Goal: Information Seeking & Learning: Learn about a topic

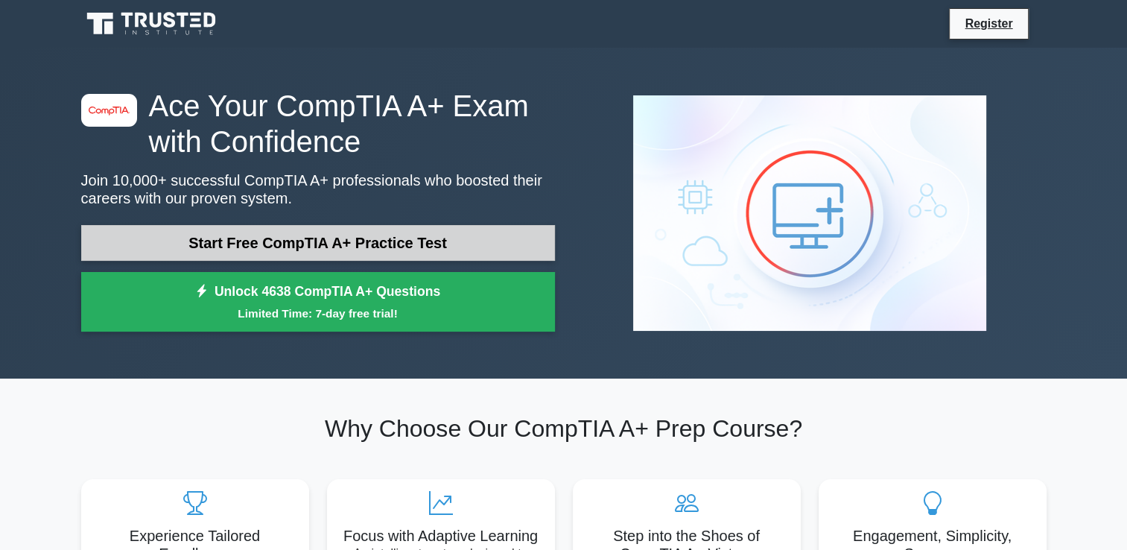
drag, startPoint x: 0, startPoint y: 0, endPoint x: 277, endPoint y: 237, distance: 364.6
click at [277, 237] on link "Start Free CompTIA A+ Practice Test" at bounding box center [318, 243] width 474 height 36
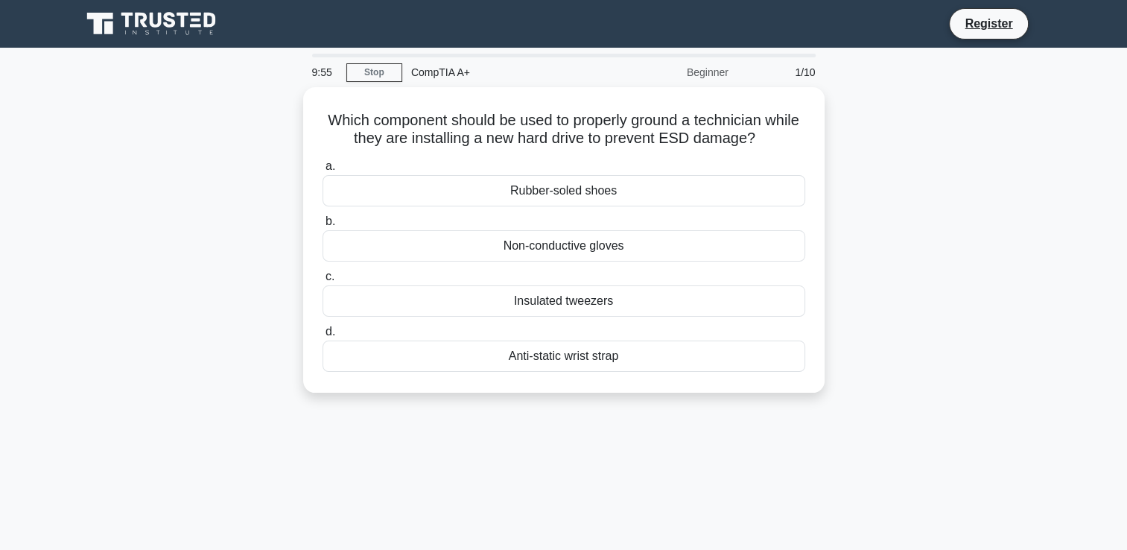
click at [277, 237] on div "Which component should be used to properly ground a technician while they are i…" at bounding box center [564, 248] width 984 height 323
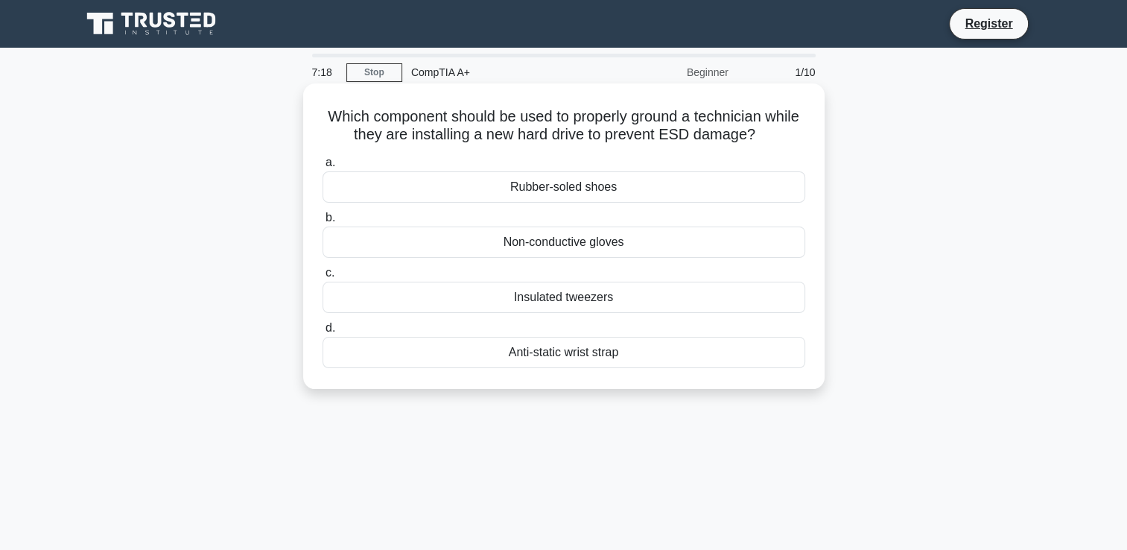
click at [508, 347] on div "Anti-static wrist strap" at bounding box center [564, 352] width 483 height 31
click at [323, 333] on input "d. Anti-static wrist strap" at bounding box center [323, 328] width 0 height 10
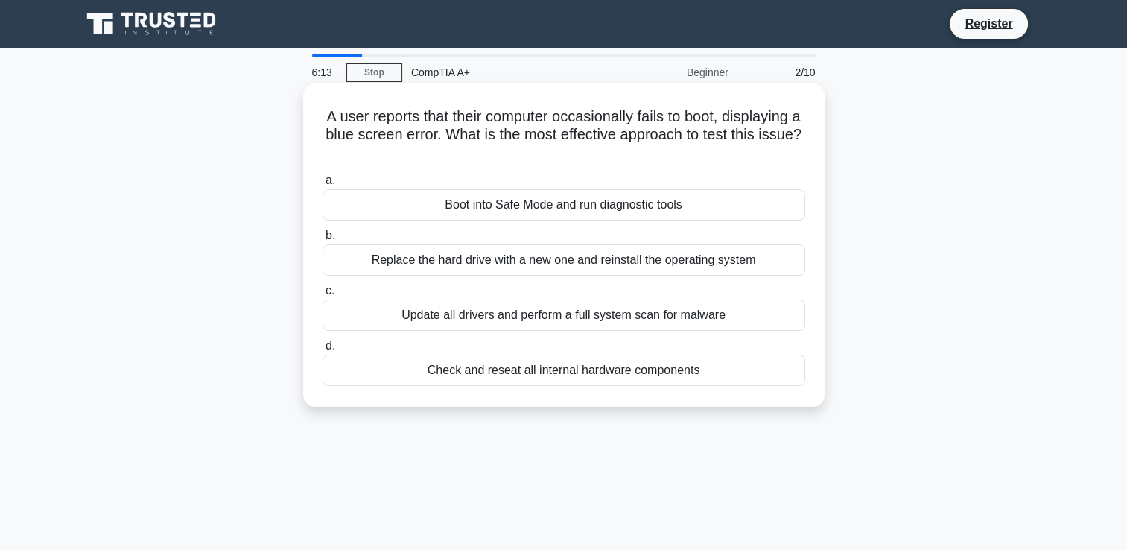
click at [422, 314] on div "Update all drivers and perform a full system scan for malware" at bounding box center [564, 315] width 483 height 31
click at [323, 296] on input "c. Update all drivers and perform a full system scan for malware" at bounding box center [323, 291] width 0 height 10
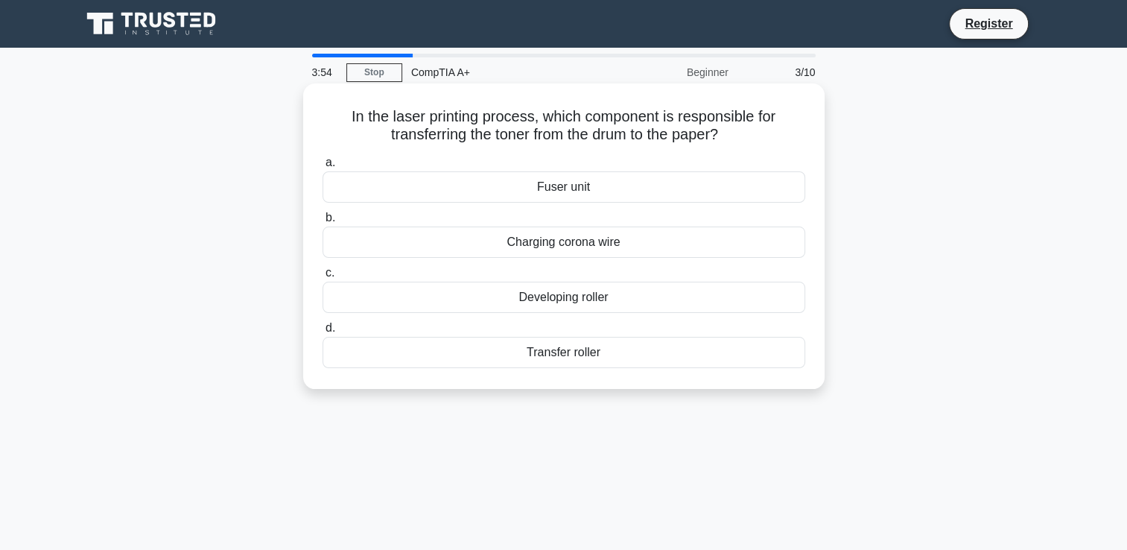
click at [507, 355] on div "Transfer roller" at bounding box center [564, 352] width 483 height 31
click at [323, 333] on input "d. Transfer roller" at bounding box center [323, 328] width 0 height 10
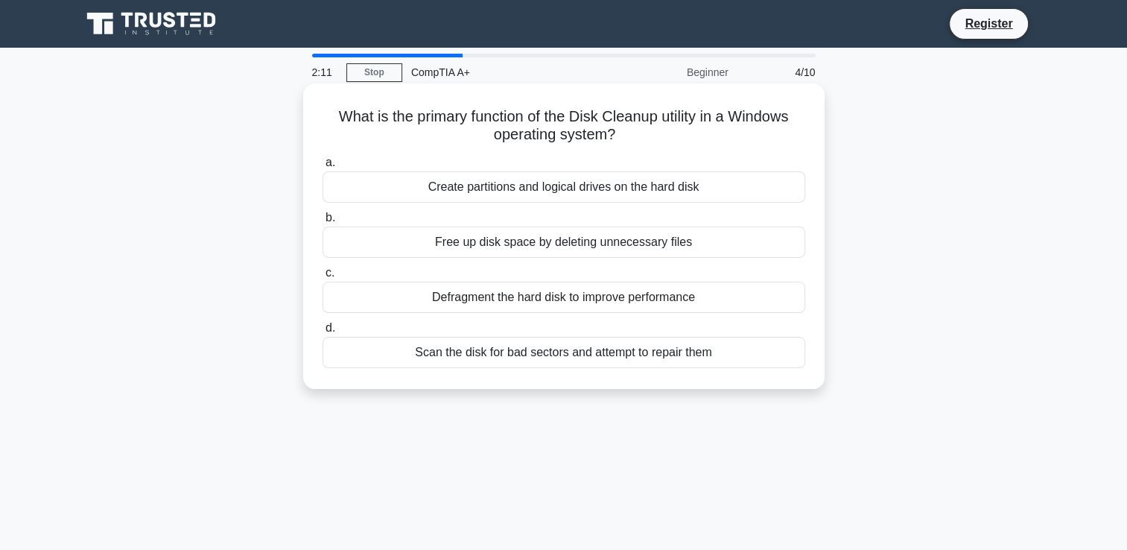
click at [504, 250] on div "Free up disk space by deleting unnecessary files" at bounding box center [564, 242] width 483 height 31
click at [323, 223] on input "b. Free up disk space by deleting unnecessary files" at bounding box center [323, 218] width 0 height 10
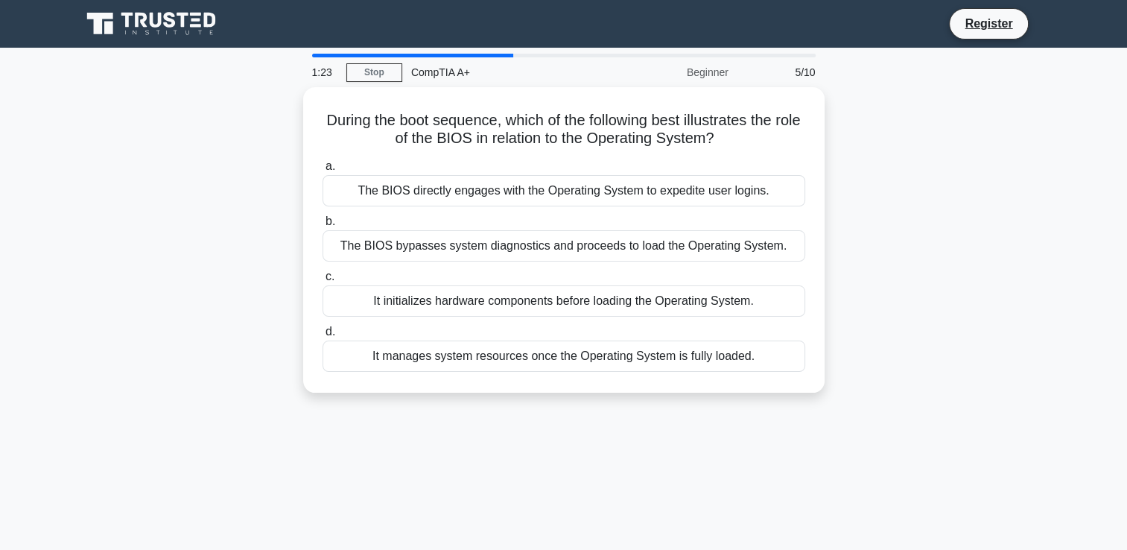
click at [504, 250] on div "The BIOS bypasses system diagnostics and proceeds to load the Operating System." at bounding box center [564, 245] width 483 height 31
click at [323, 227] on input "b. The BIOS bypasses system diagnostics and proceeds to load the Operating Syst…" at bounding box center [323, 222] width 0 height 10
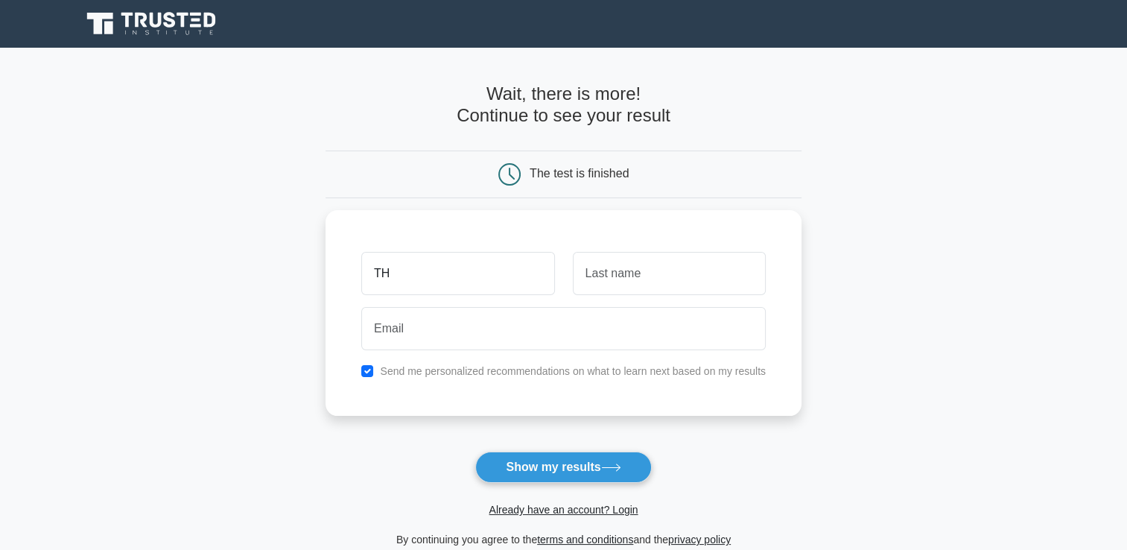
type input "THATOHADI"
click at [651, 264] on input "THATOHADI" at bounding box center [669, 269] width 193 height 43
type input "T"
type input "MTHINYA"
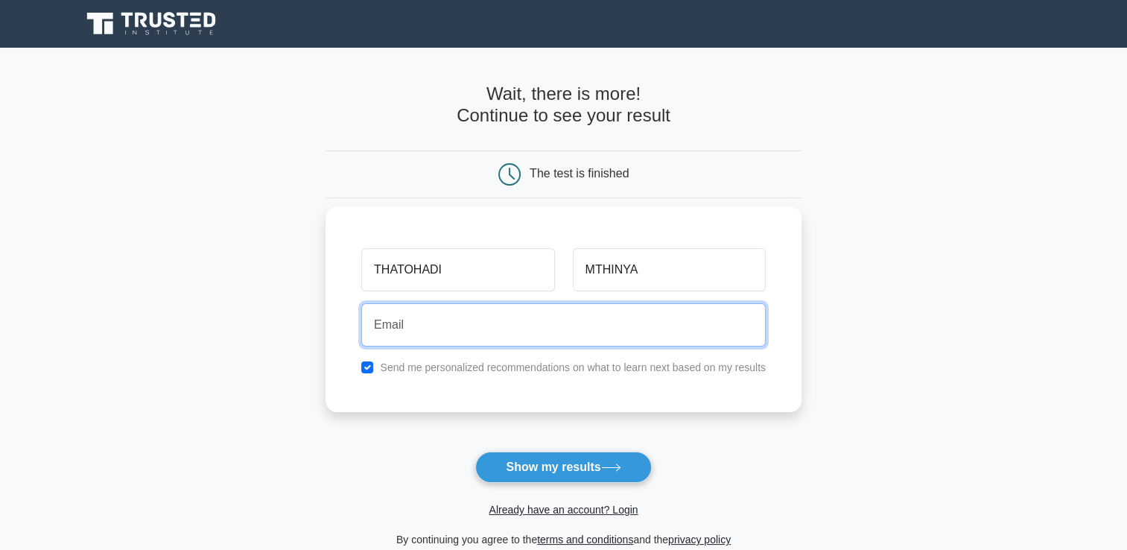
click at [510, 325] on input "email" at bounding box center [563, 324] width 405 height 43
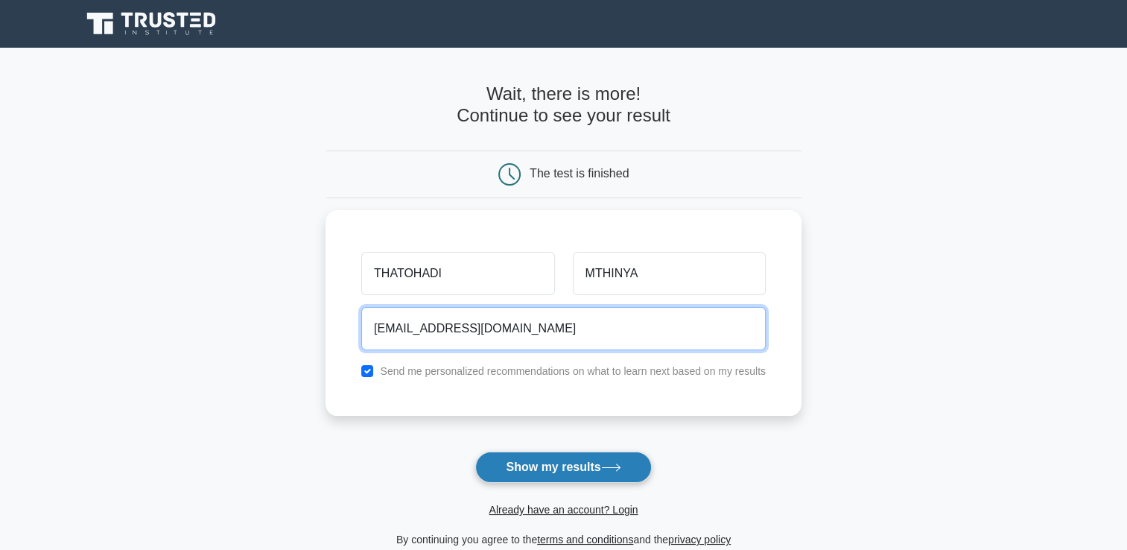
type input "thatohatsimthiya@gmail.com"
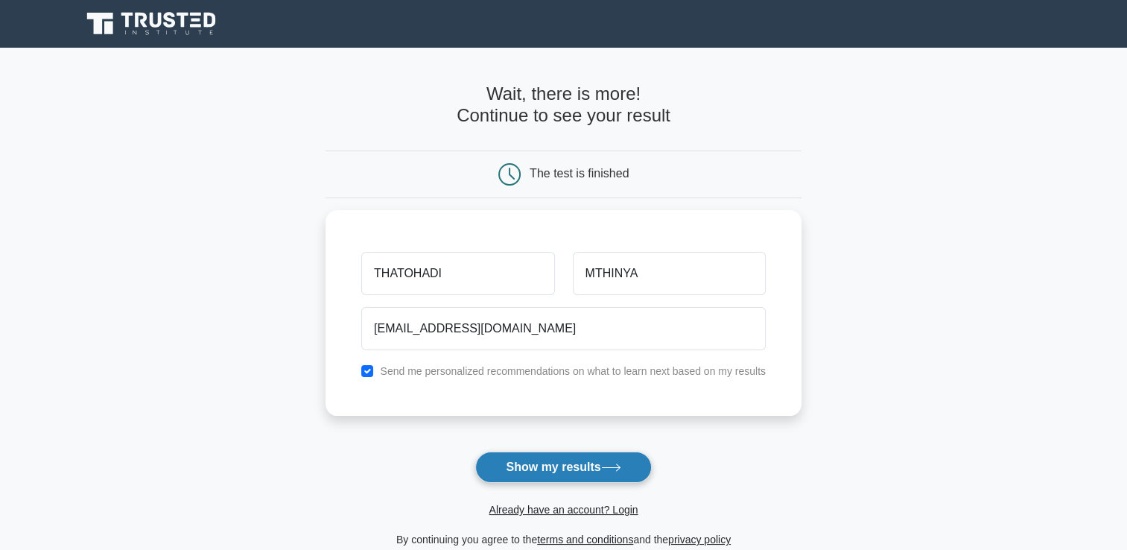
click at [575, 461] on button "Show my results" at bounding box center [563, 467] width 176 height 31
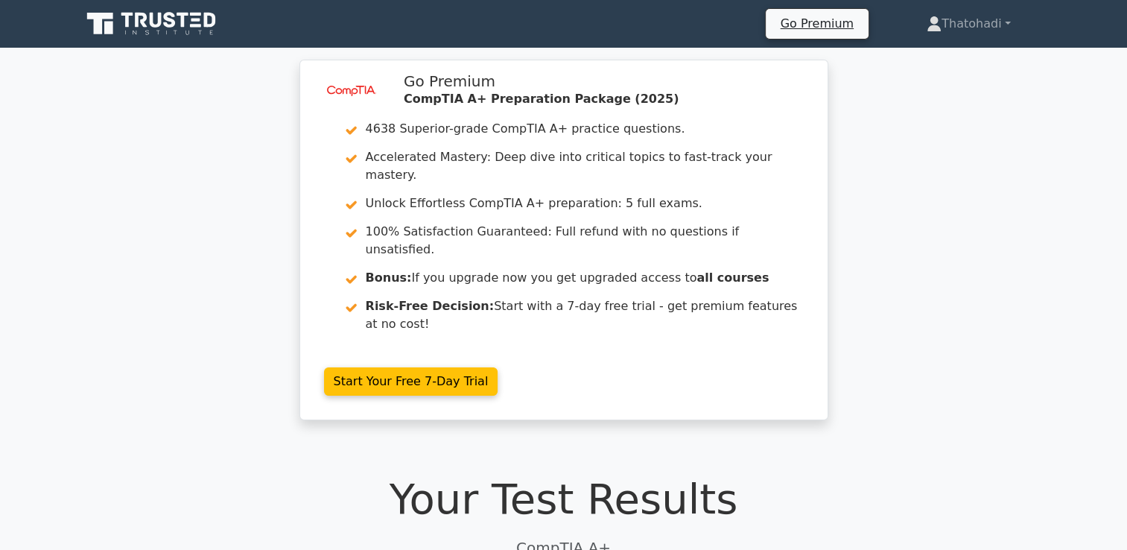
scroll to position [481, 0]
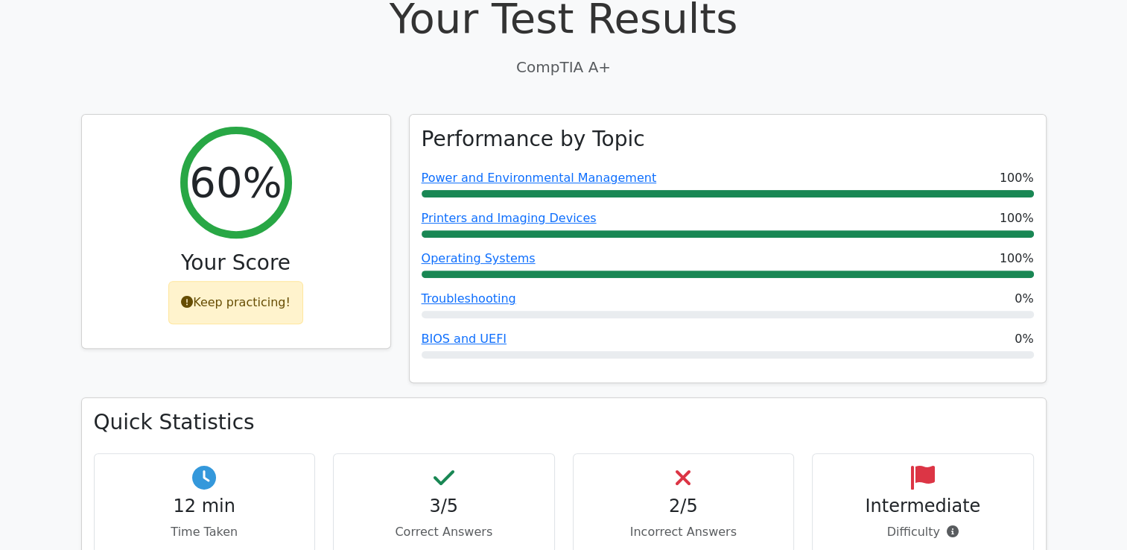
click at [203, 495] on h4 "12 min" at bounding box center [205, 506] width 197 height 22
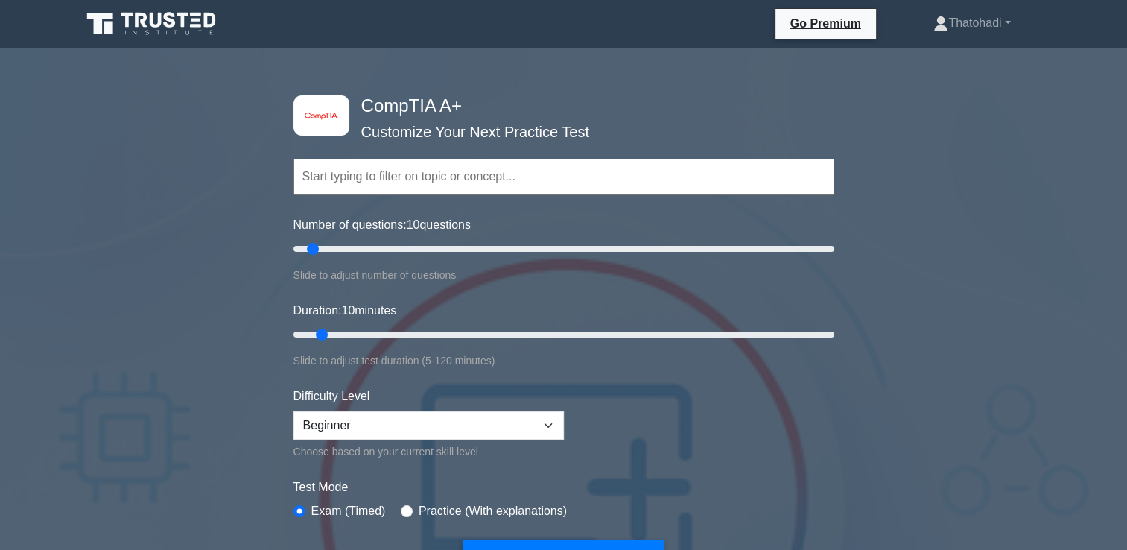
click at [322, 183] on input "text" at bounding box center [564, 177] width 541 height 36
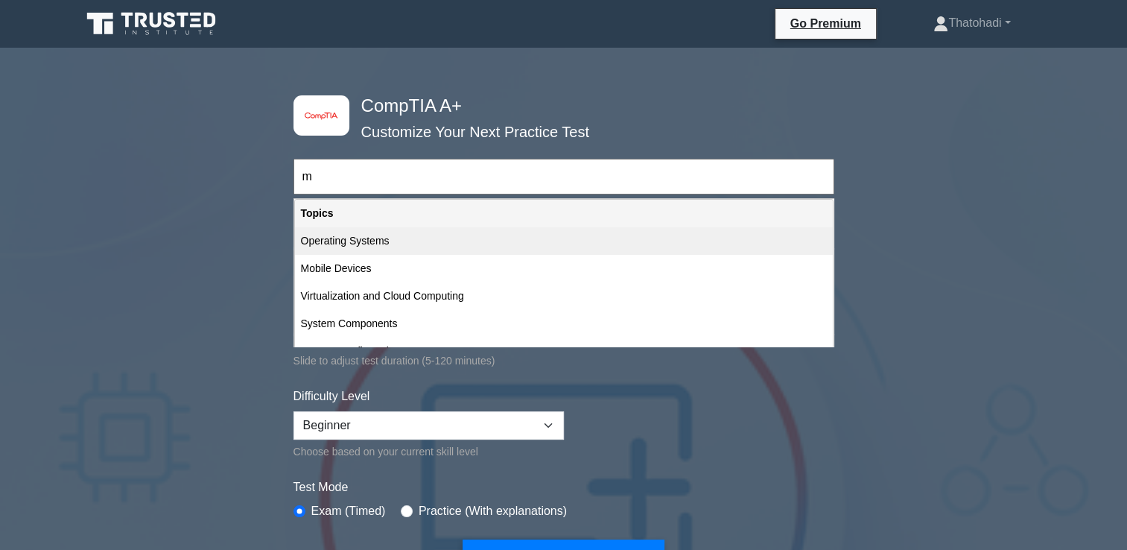
click at [338, 238] on div "Operating Systems" at bounding box center [564, 241] width 538 height 28
type input "Operating Systems"
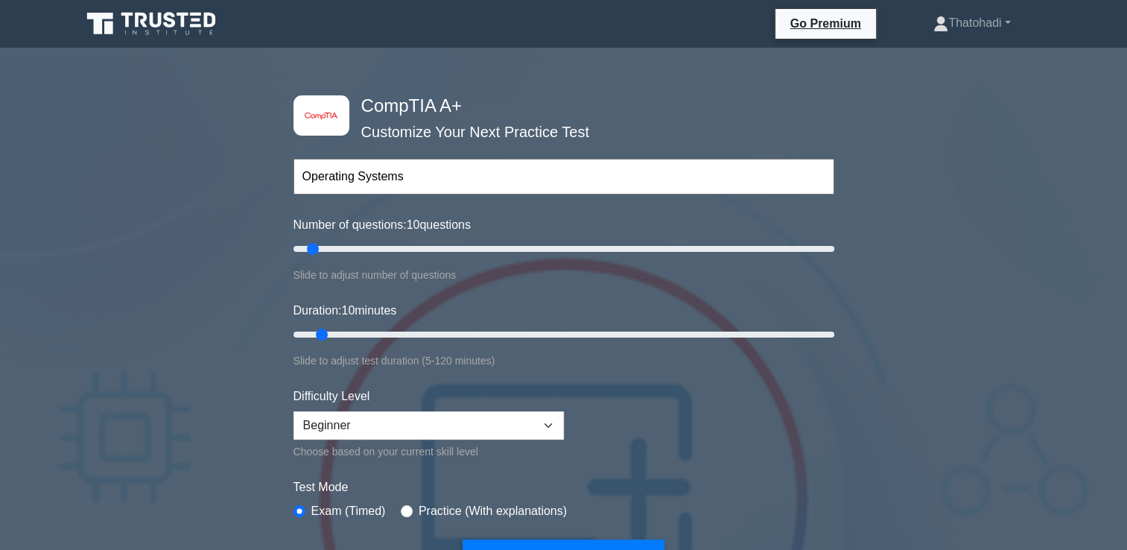
scroll to position [481, 0]
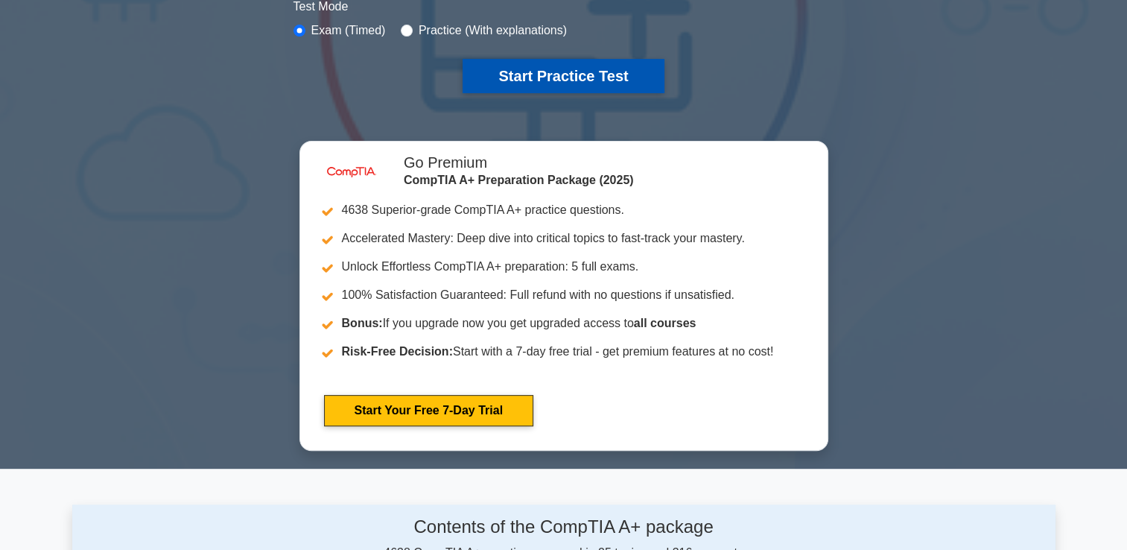
click at [531, 68] on button "Start Practice Test" at bounding box center [563, 76] width 201 height 34
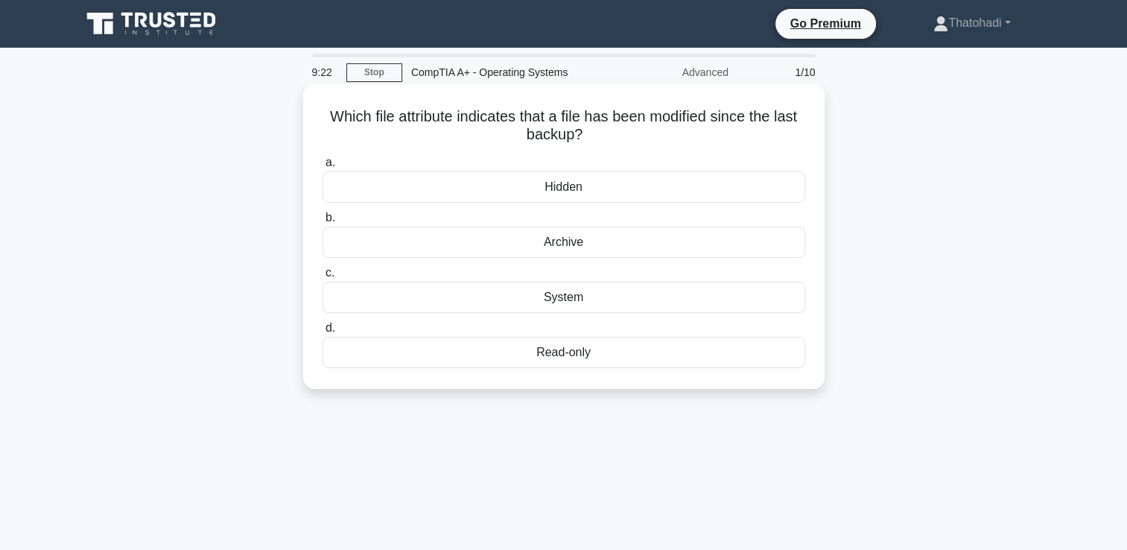
click at [563, 346] on div "Read-only" at bounding box center [564, 352] width 483 height 31
click at [323, 333] on input "d. Read-only" at bounding box center [323, 328] width 0 height 10
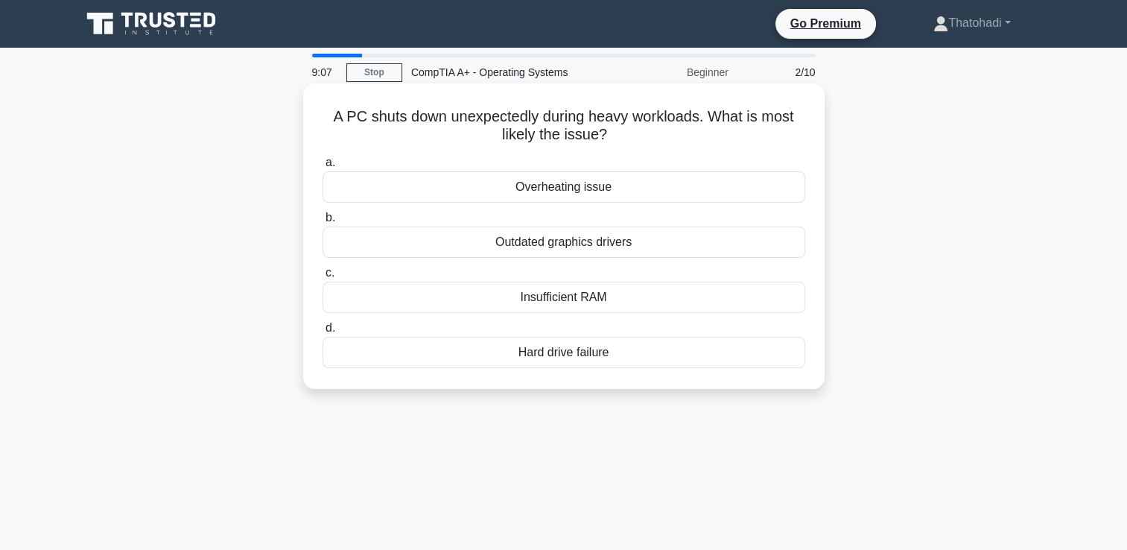
click at [563, 353] on div "Hard drive failure" at bounding box center [564, 352] width 483 height 31
click at [323, 333] on input "d. Hard drive failure" at bounding box center [323, 328] width 0 height 10
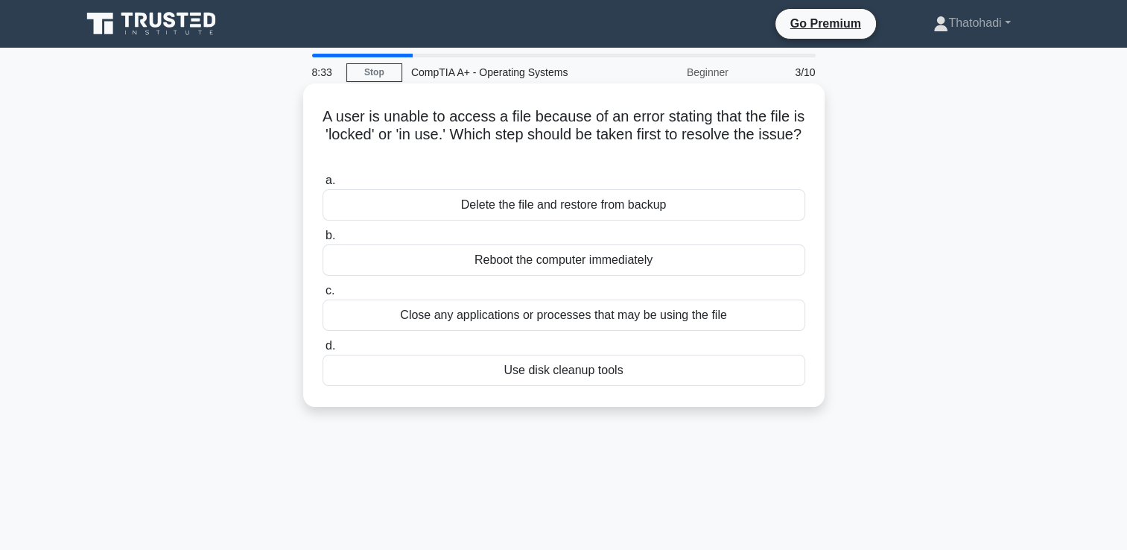
click at [596, 269] on div "Reboot the computer immediately" at bounding box center [564, 259] width 483 height 31
click at [323, 241] on input "b. Reboot the computer immediately" at bounding box center [323, 236] width 0 height 10
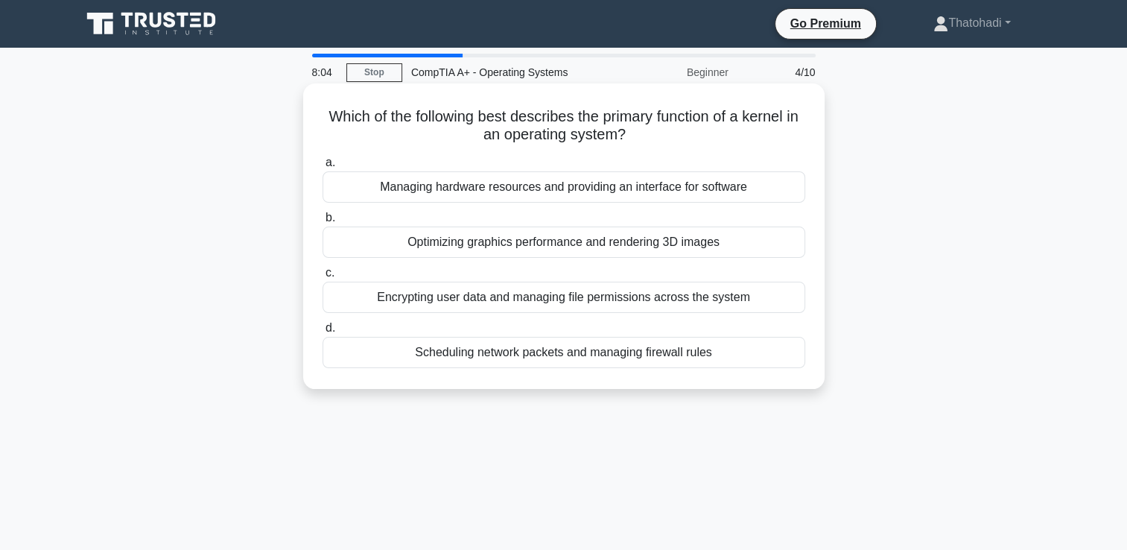
click at [584, 191] on div "Managing hardware resources and providing an interface for software" at bounding box center [564, 186] width 483 height 31
click at [323, 168] on input "a. Managing hardware resources and providing an interface for software" at bounding box center [323, 163] width 0 height 10
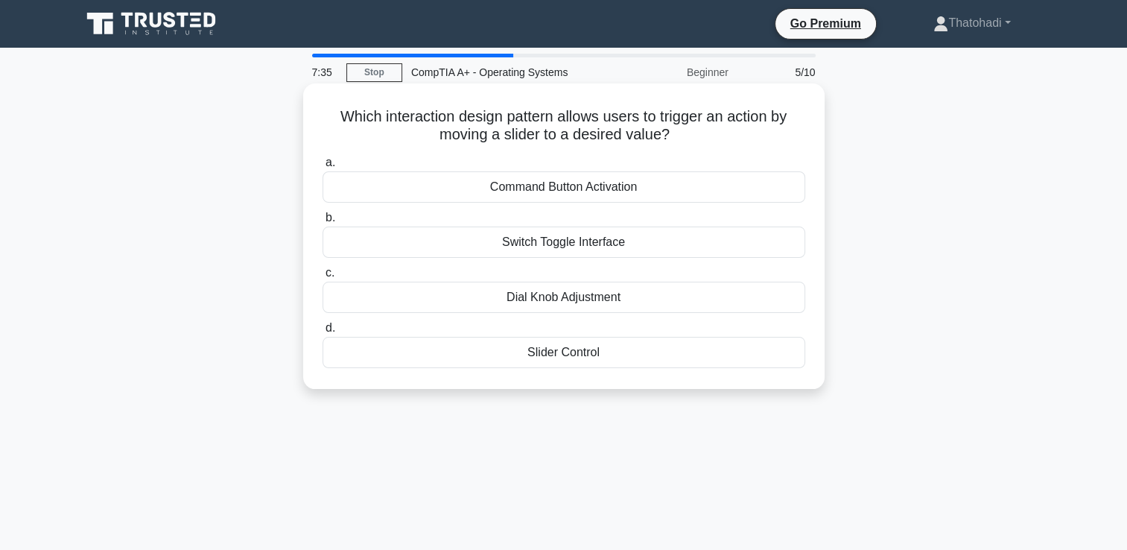
click at [582, 353] on div "Slider Control" at bounding box center [564, 352] width 483 height 31
click at [323, 333] on input "d. Slider Control" at bounding box center [323, 328] width 0 height 10
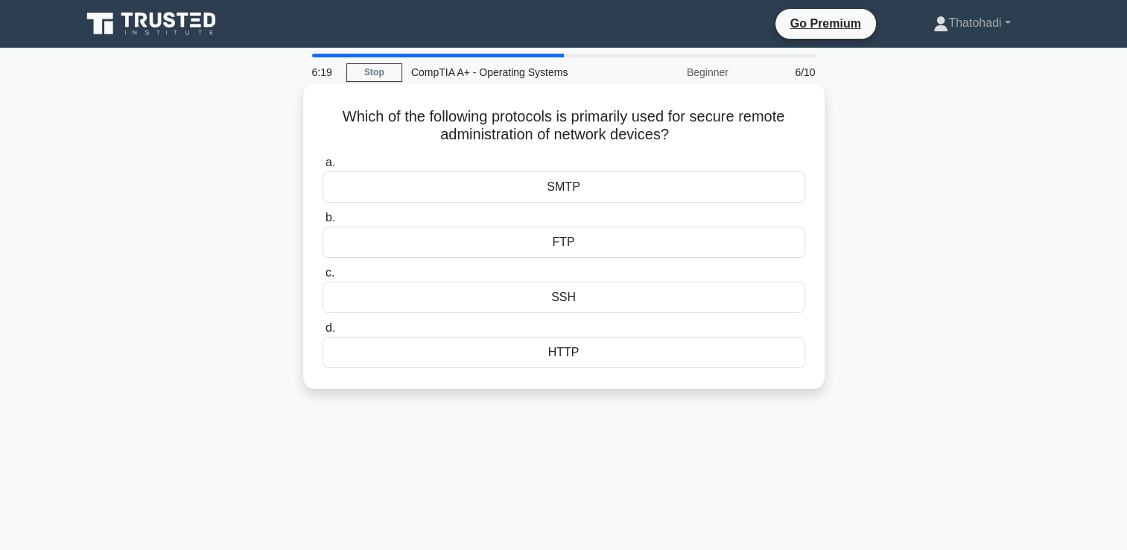
click at [590, 289] on div "SSH" at bounding box center [564, 297] width 483 height 31
click at [323, 278] on input "c. SSH" at bounding box center [323, 273] width 0 height 10
click at [603, 346] on div "Combo box" at bounding box center [564, 352] width 483 height 31
click at [323, 333] on input "d. Combo box" at bounding box center [323, 328] width 0 height 10
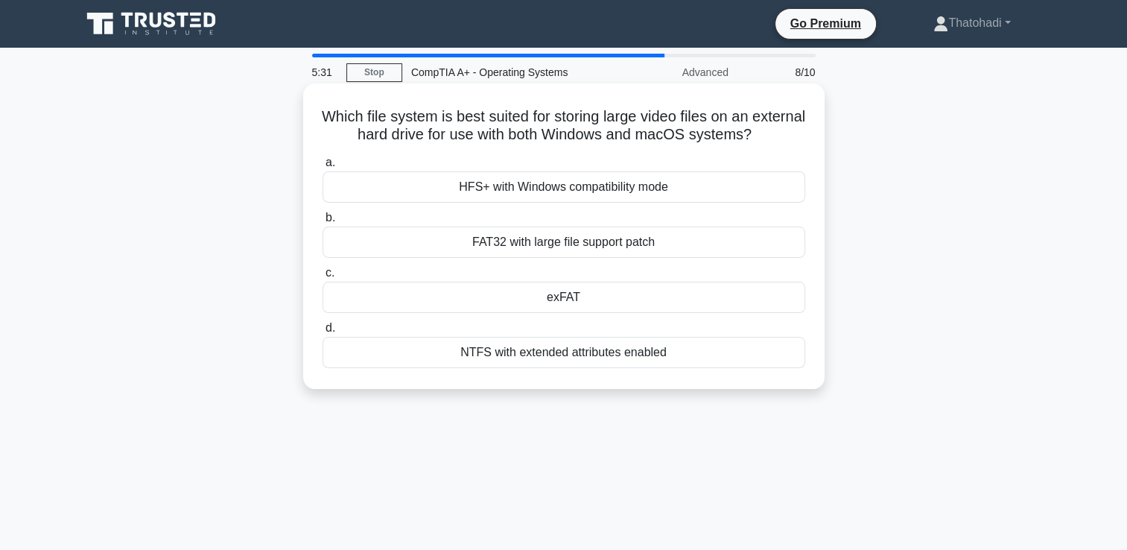
click at [589, 195] on div "HFS+ with Windows compatibility mode" at bounding box center [564, 186] width 483 height 31
click at [323, 168] on input "a. HFS+ with Windows compatibility mode" at bounding box center [323, 163] width 0 height 10
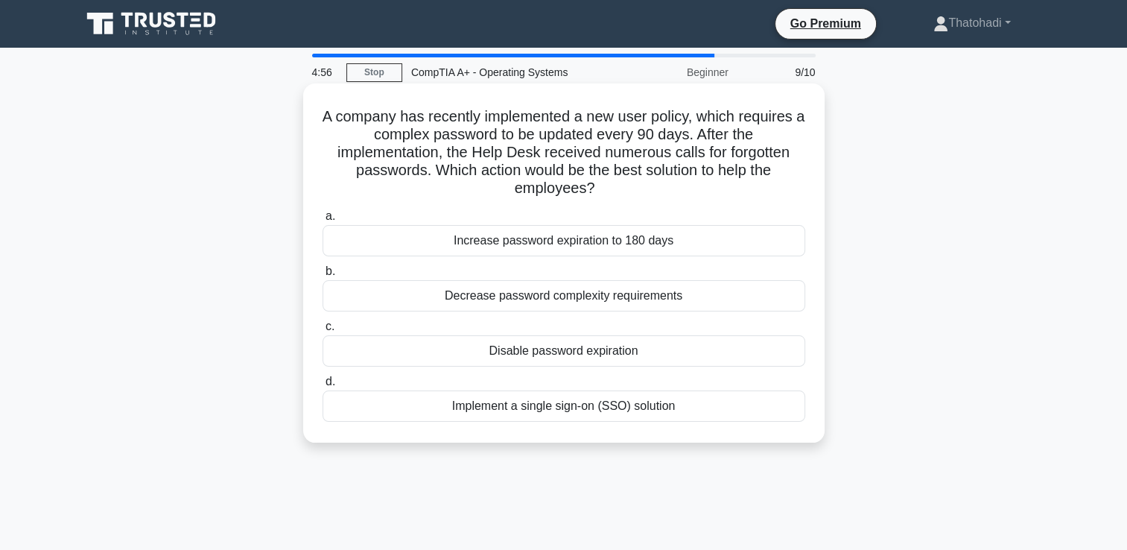
click at [498, 419] on div "Implement a single sign-on (SSO) solution" at bounding box center [564, 405] width 483 height 31
click at [323, 387] on input "d. Implement a single sign-on (SSO) solution" at bounding box center [323, 382] width 0 height 10
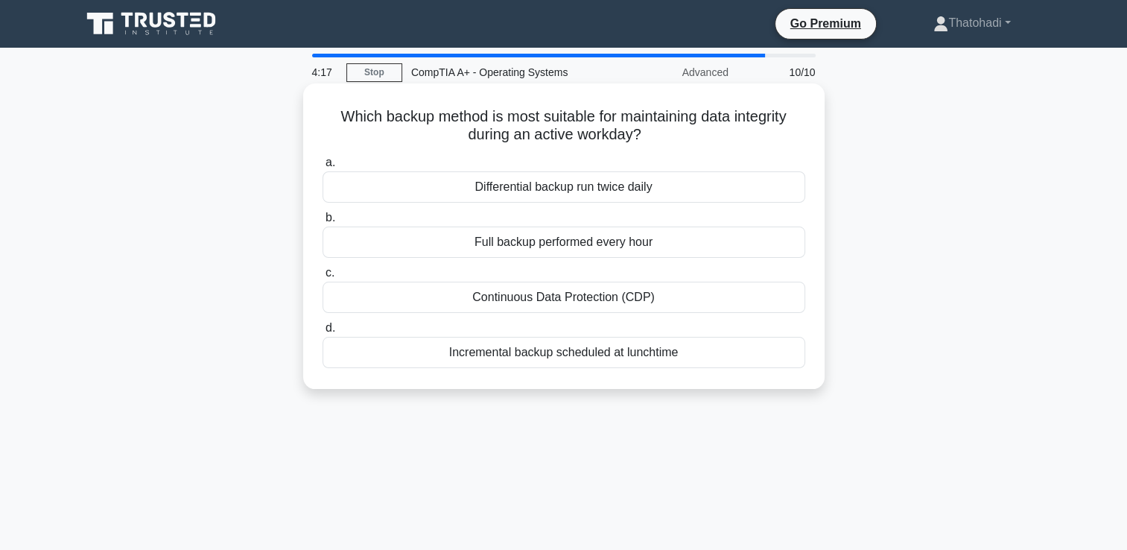
click at [526, 249] on div "Full backup performed every hour" at bounding box center [564, 242] width 483 height 31
click at [323, 223] on input "b. Full backup performed every hour" at bounding box center [323, 218] width 0 height 10
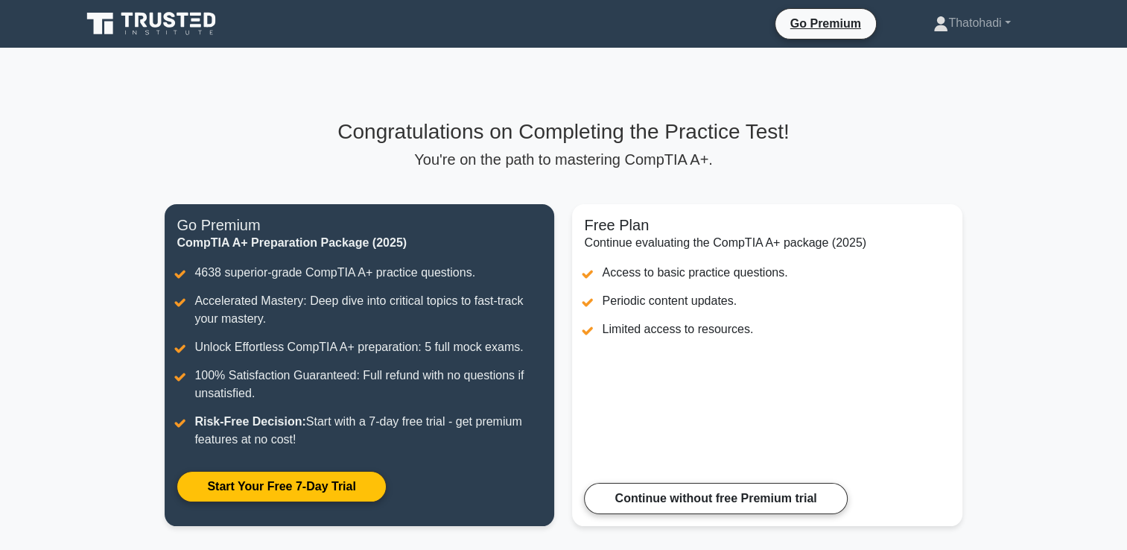
scroll to position [229, 0]
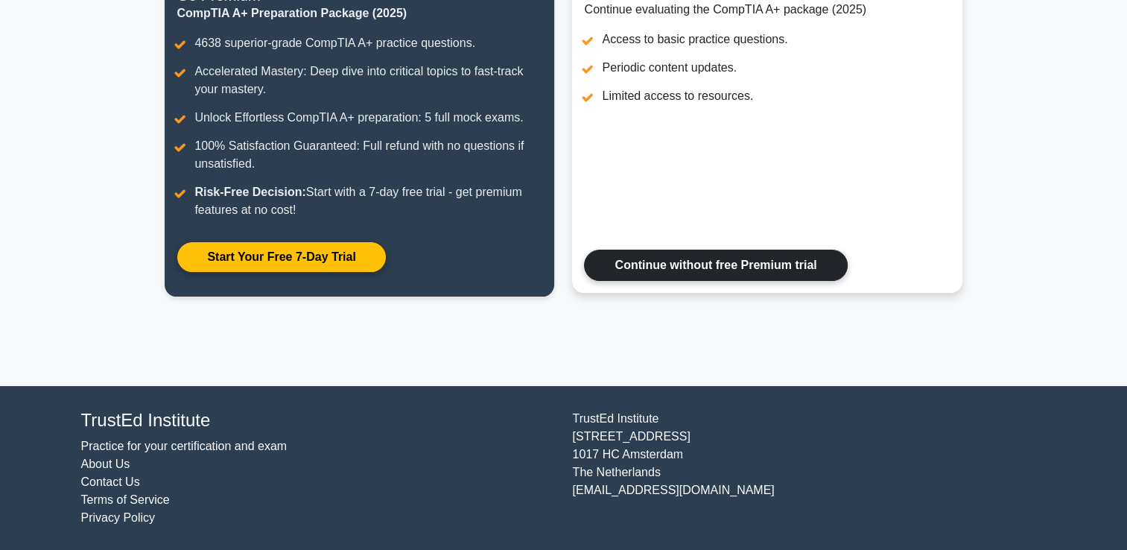
click at [797, 267] on link "Continue without free Premium trial" at bounding box center [715, 265] width 263 height 31
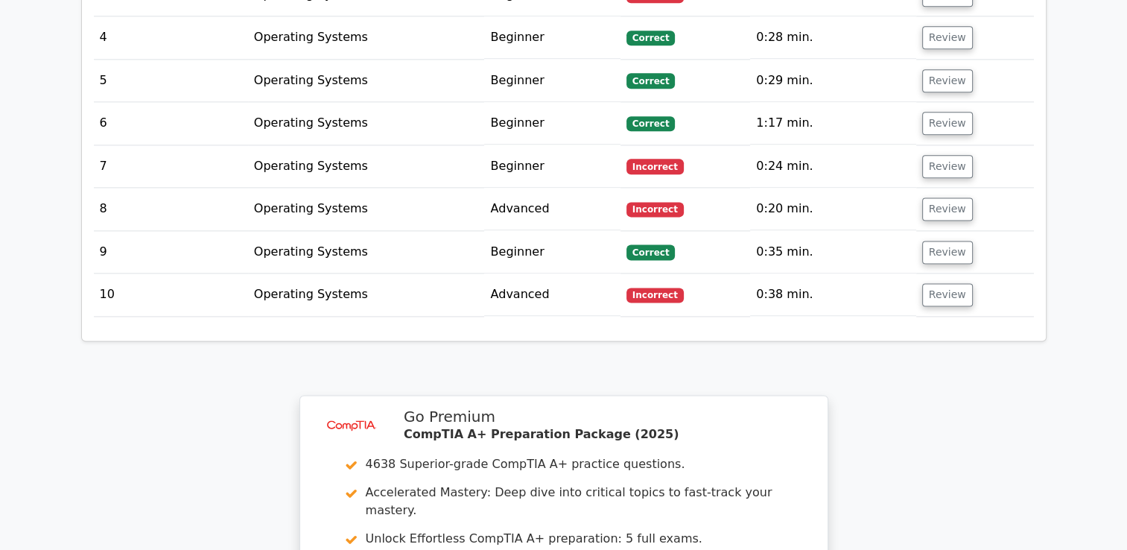
scroll to position [2320, 0]
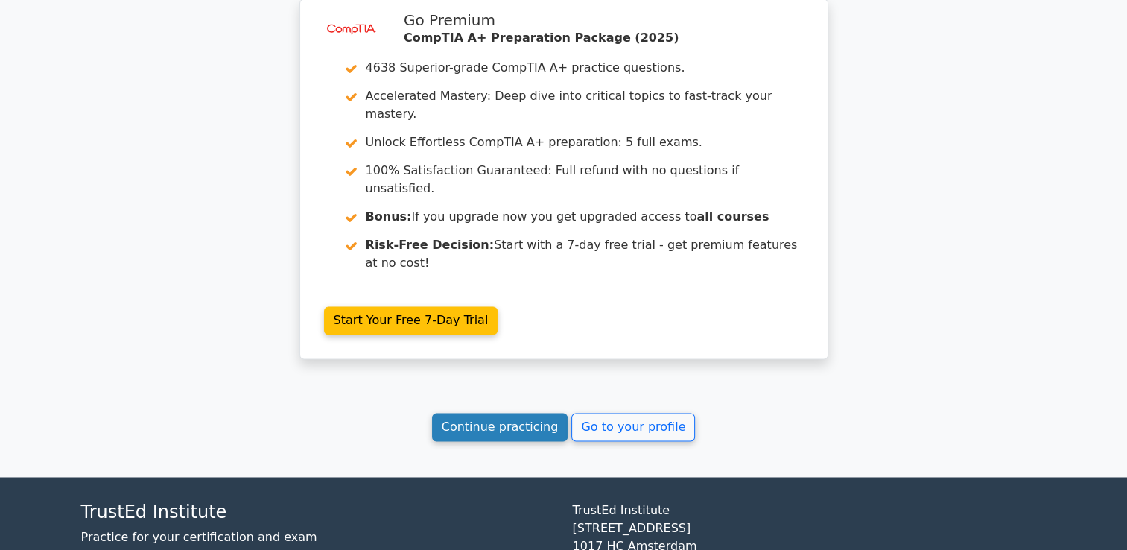
click at [533, 413] on link "Continue practicing" at bounding box center [500, 427] width 136 height 28
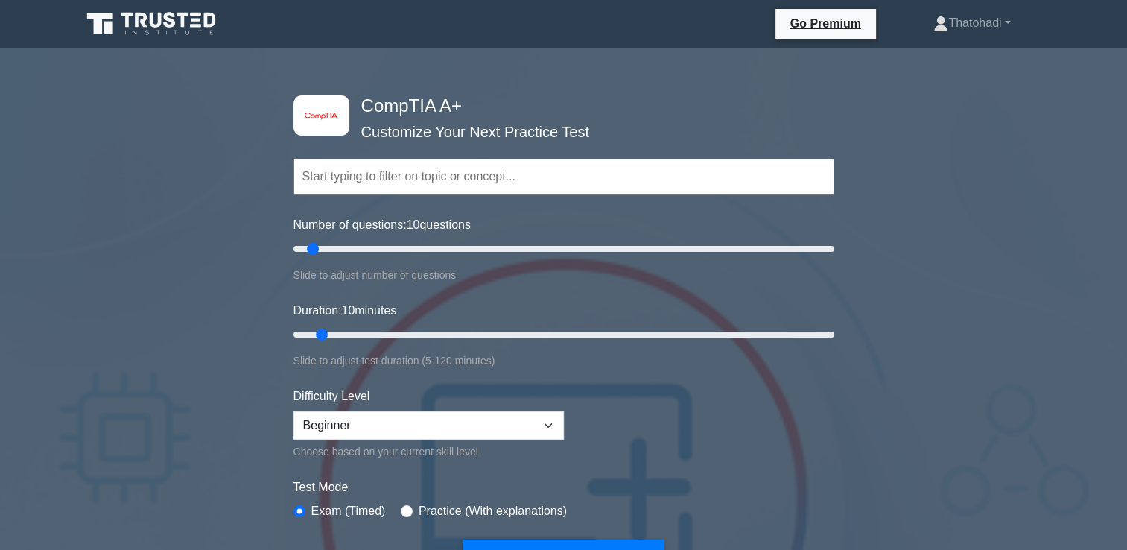
click at [456, 178] on input "text" at bounding box center [564, 177] width 541 height 36
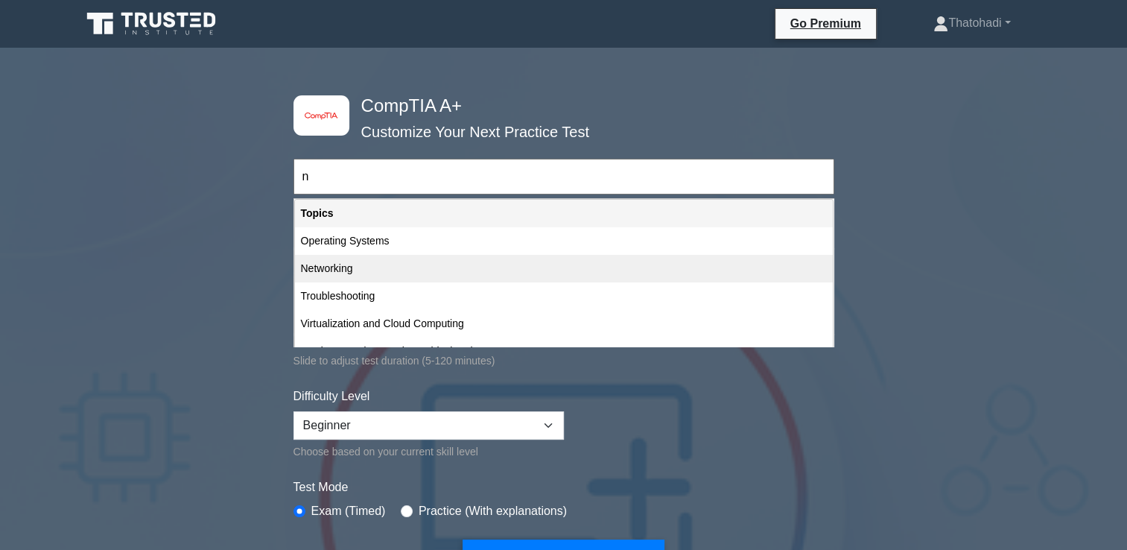
click at [385, 267] on div "Networking" at bounding box center [564, 269] width 538 height 28
type input "Networking"
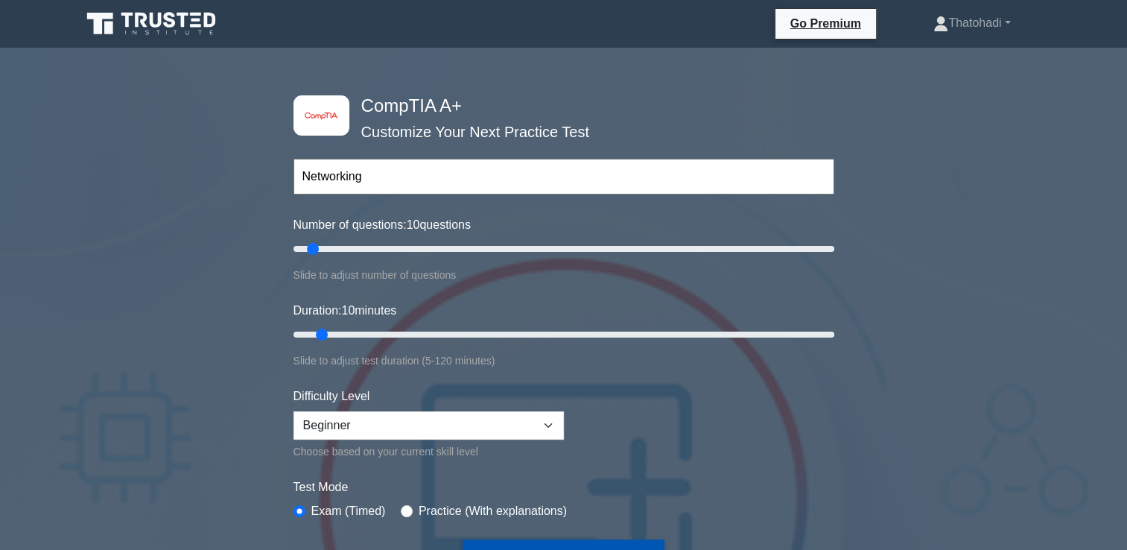
click at [557, 541] on button "Start Practice Test" at bounding box center [563, 556] width 201 height 34
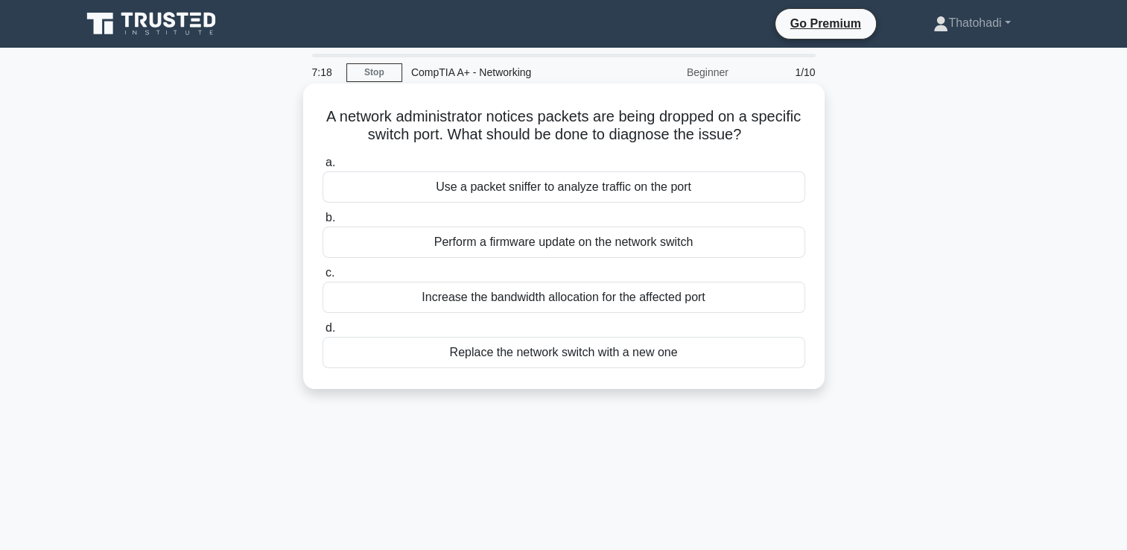
click at [630, 353] on div "Replace the network switch with a new one" at bounding box center [564, 352] width 483 height 31
click at [323, 333] on input "d. Replace the network switch with a new one" at bounding box center [323, 328] width 0 height 10
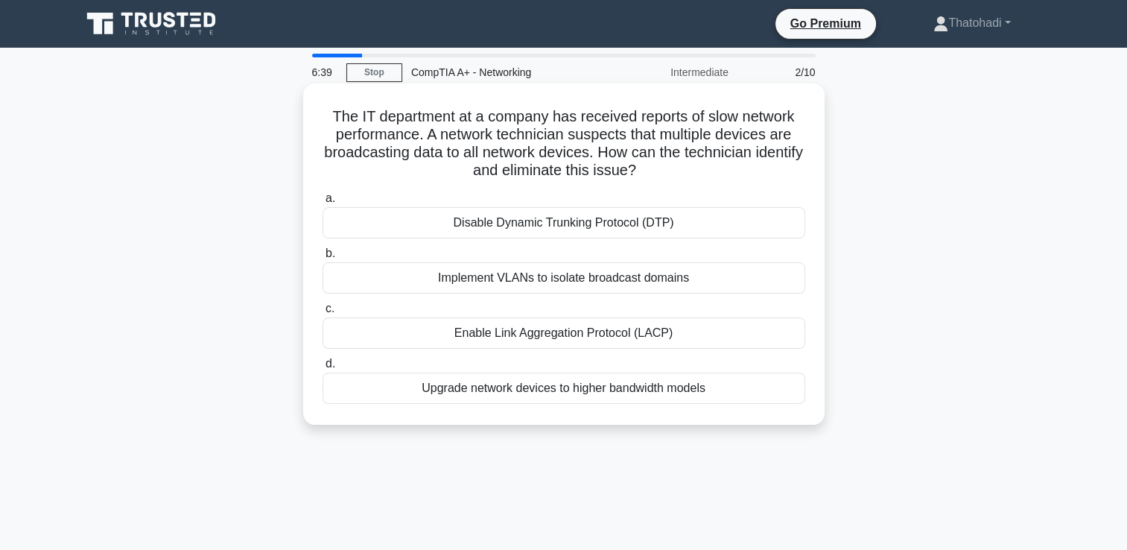
click at [611, 389] on div "Upgrade network devices to higher bandwidth models" at bounding box center [564, 388] width 483 height 31
click at [323, 369] on input "d. Upgrade network devices to higher bandwidth models" at bounding box center [323, 364] width 0 height 10
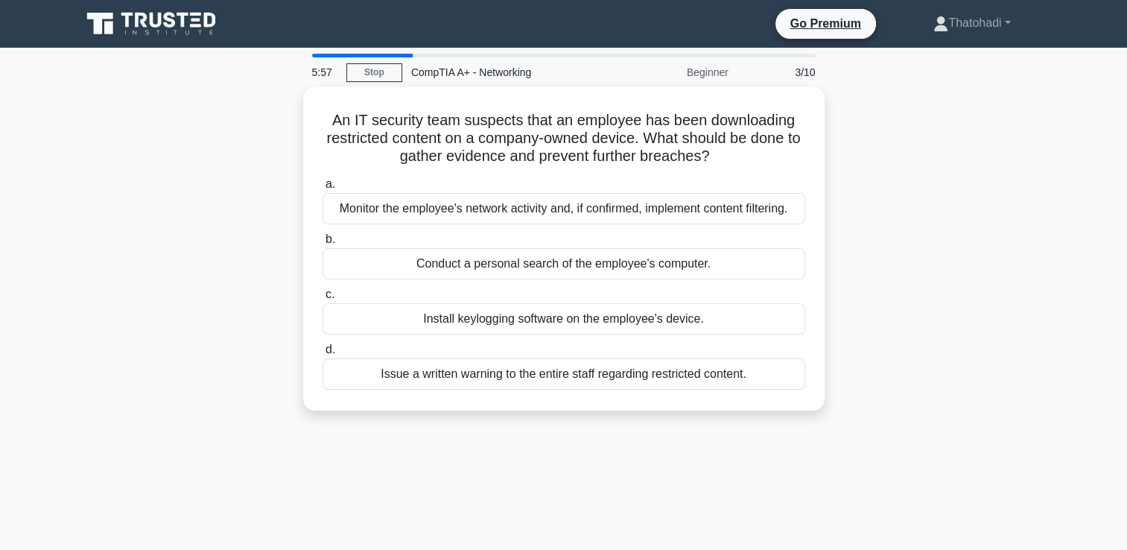
click at [611, 389] on div "An IT security team suspects that an employee has been downloading restricted c…" at bounding box center [564, 248] width 510 height 311
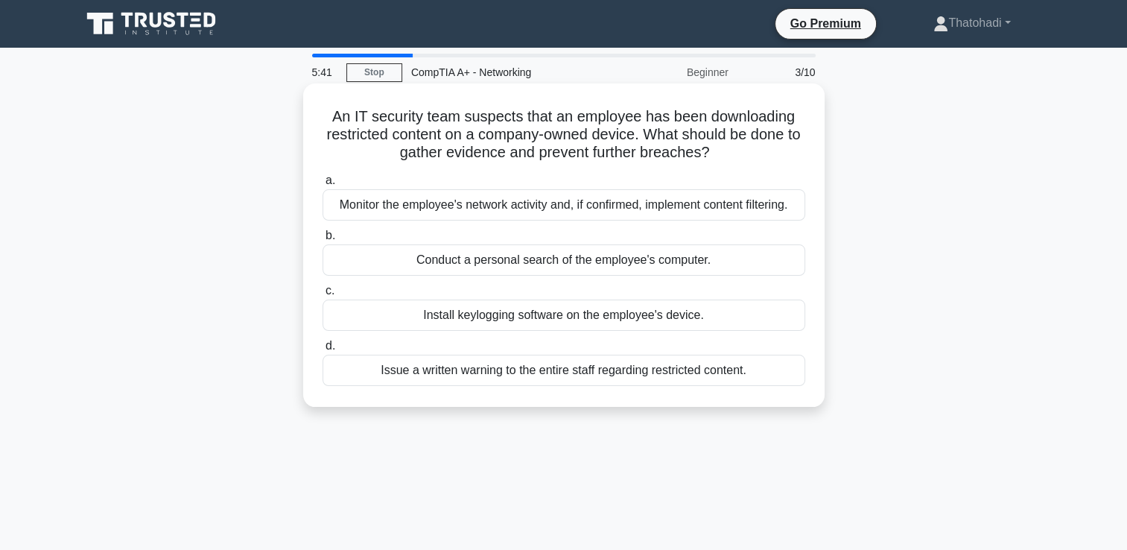
click at [591, 258] on div "Conduct a personal search of the employee's computer." at bounding box center [564, 259] width 483 height 31
click at [323, 241] on input "b. Conduct a personal search of the employee's computer." at bounding box center [323, 236] width 0 height 10
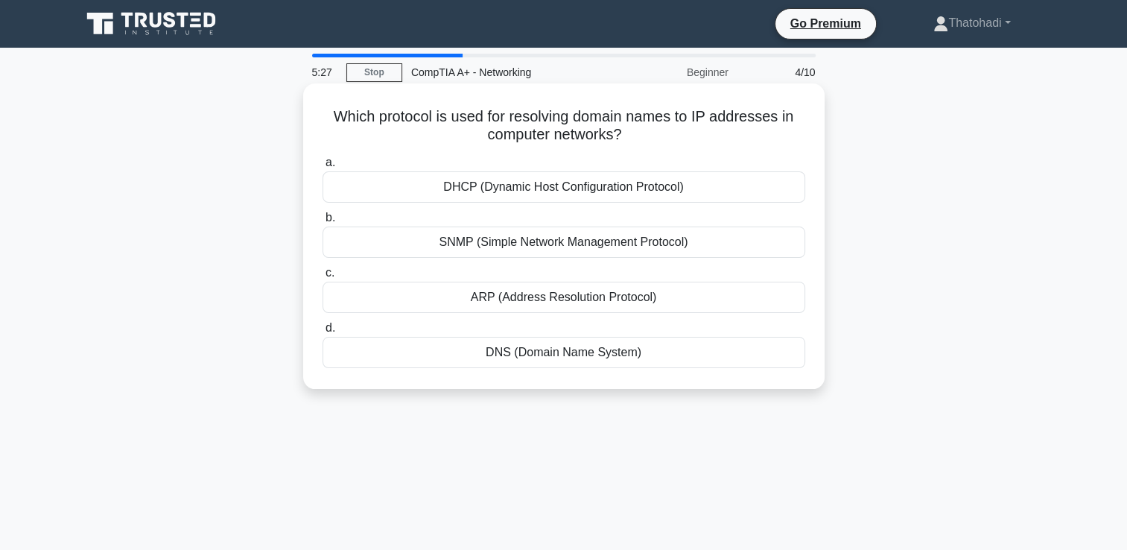
click at [595, 357] on div "DNS (Domain Name System)" at bounding box center [564, 352] width 483 height 31
click at [323, 333] on input "d. DNS (Domain Name System)" at bounding box center [323, 328] width 0 height 10
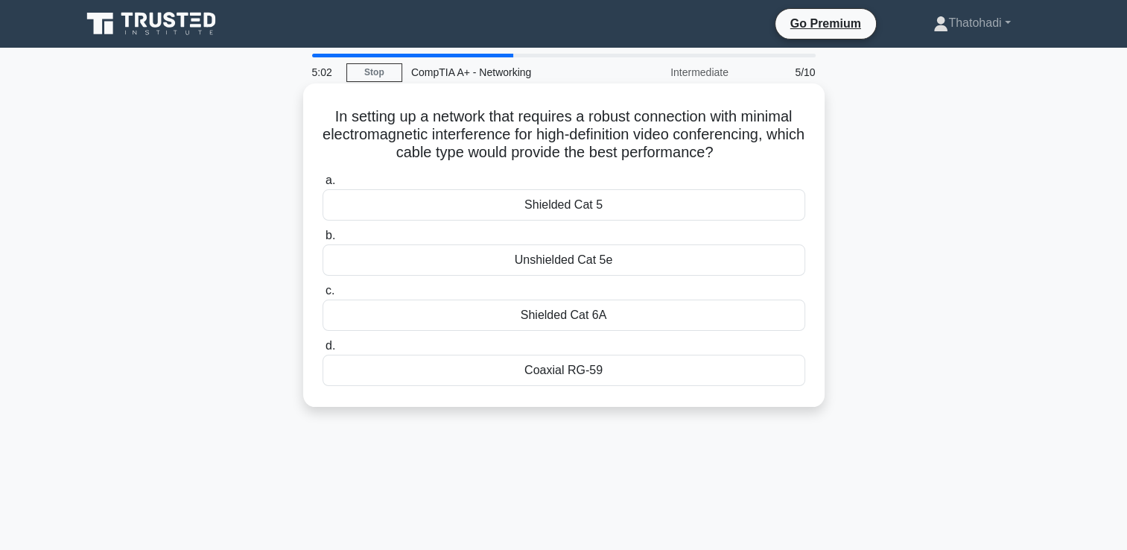
click at [589, 314] on div "Shielded Cat 6A" at bounding box center [564, 315] width 483 height 31
click at [323, 296] on input "c. Shielded Cat 6A" at bounding box center [323, 291] width 0 height 10
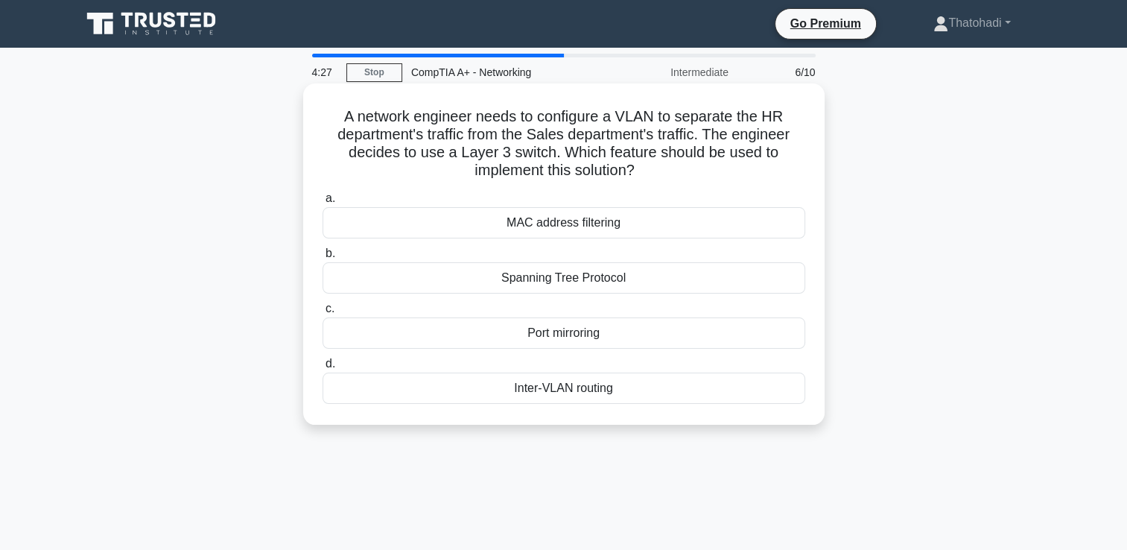
click at [593, 233] on div "MAC address filtering" at bounding box center [564, 222] width 483 height 31
click at [323, 203] on input "a. MAC address filtering" at bounding box center [323, 199] width 0 height 10
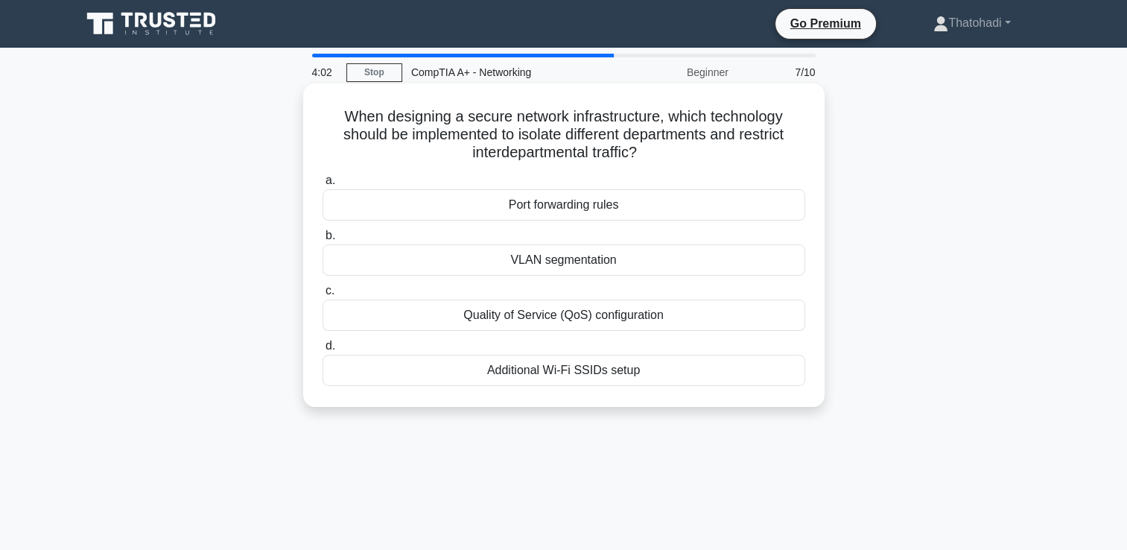
click at [563, 372] on div "Additional Wi-Fi SSIDs setup" at bounding box center [564, 370] width 483 height 31
click at [323, 351] on input "d. Additional Wi-Fi SSIDs setup" at bounding box center [323, 346] width 0 height 10
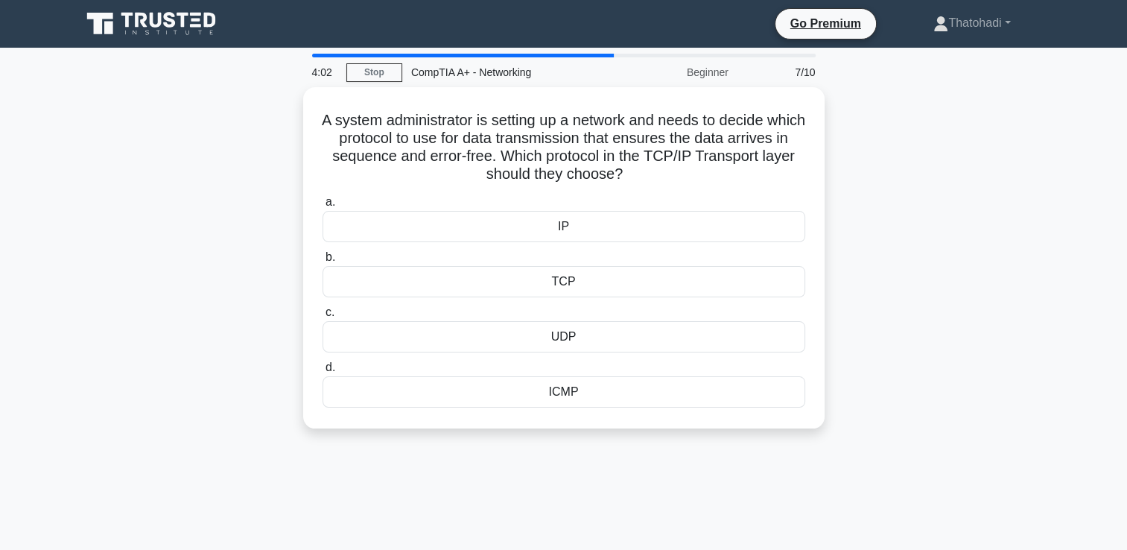
click at [563, 372] on label "d. ICMP" at bounding box center [564, 382] width 483 height 49
click at [323, 372] on input "d. ICMP" at bounding box center [323, 368] width 0 height 10
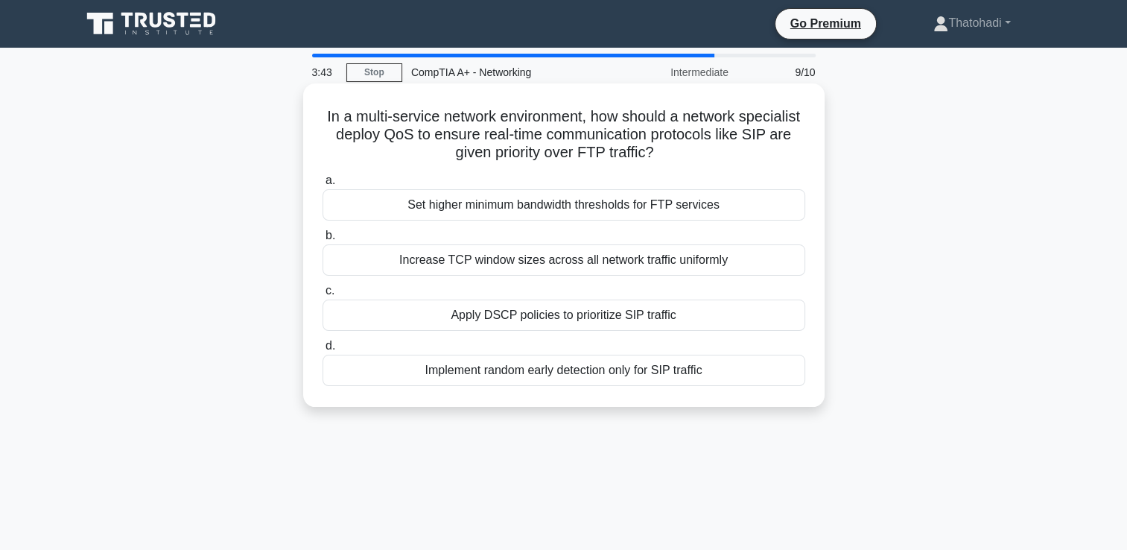
click at [481, 268] on div "Increase TCP window sizes across all network traffic uniformly" at bounding box center [564, 259] width 483 height 31
click at [323, 241] on input "b. Increase TCP window sizes across all network traffic uniformly" at bounding box center [323, 236] width 0 height 10
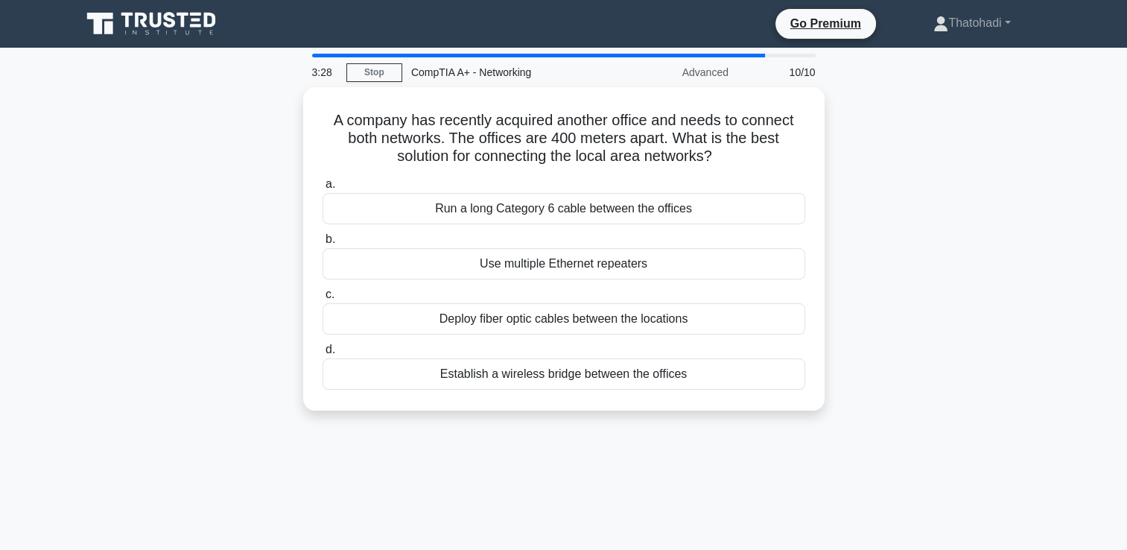
click at [481, 268] on div "Use multiple Ethernet repeaters" at bounding box center [564, 263] width 483 height 31
click at [323, 244] on input "b. Use multiple Ethernet repeaters" at bounding box center [323, 240] width 0 height 10
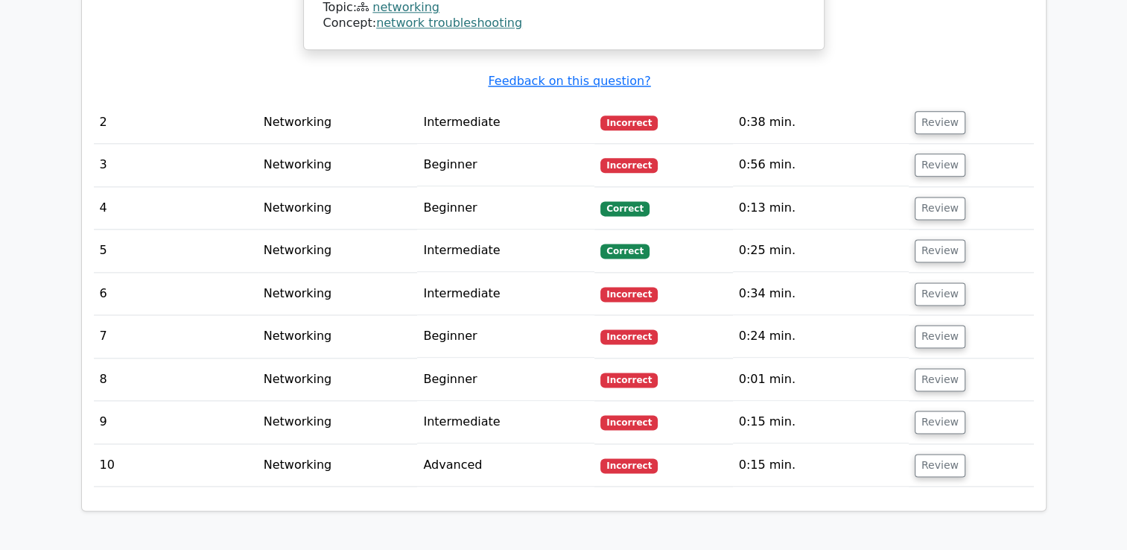
scroll to position [2405, 0]
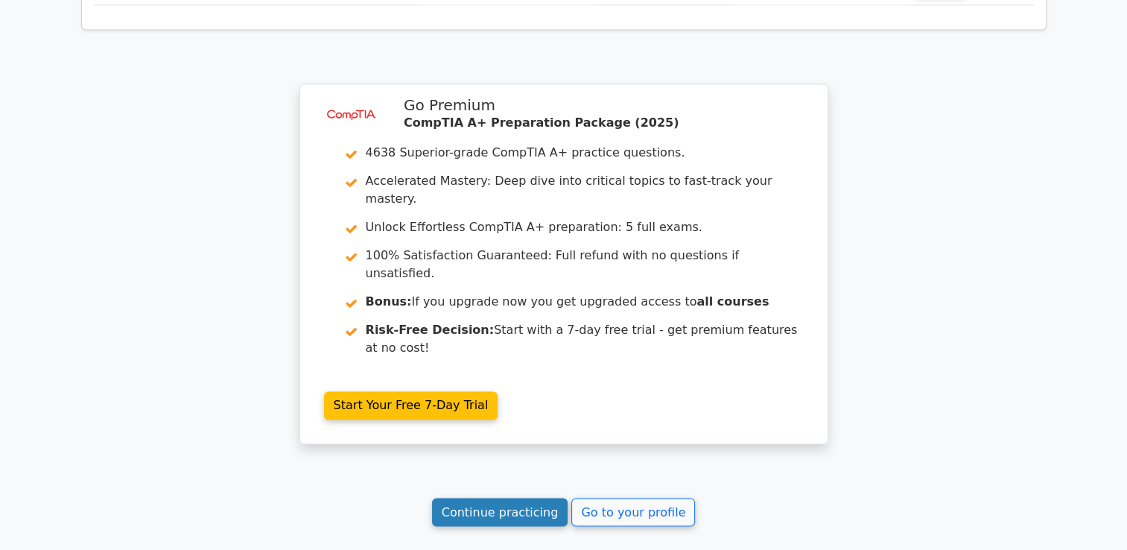
click at [534, 498] on link "Continue practicing" at bounding box center [500, 512] width 136 height 28
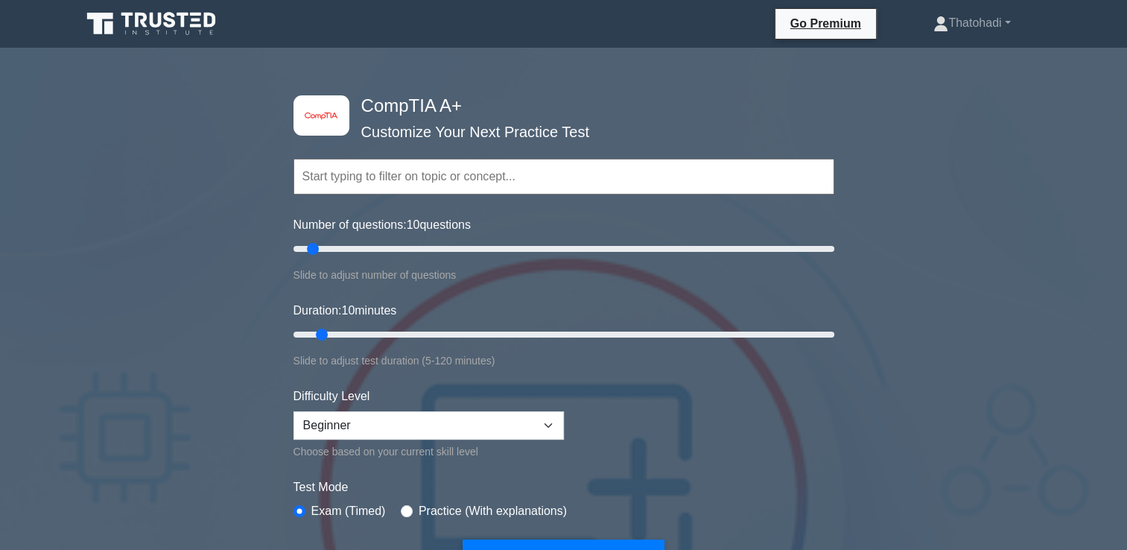
click at [494, 186] on input "text" at bounding box center [564, 177] width 541 height 36
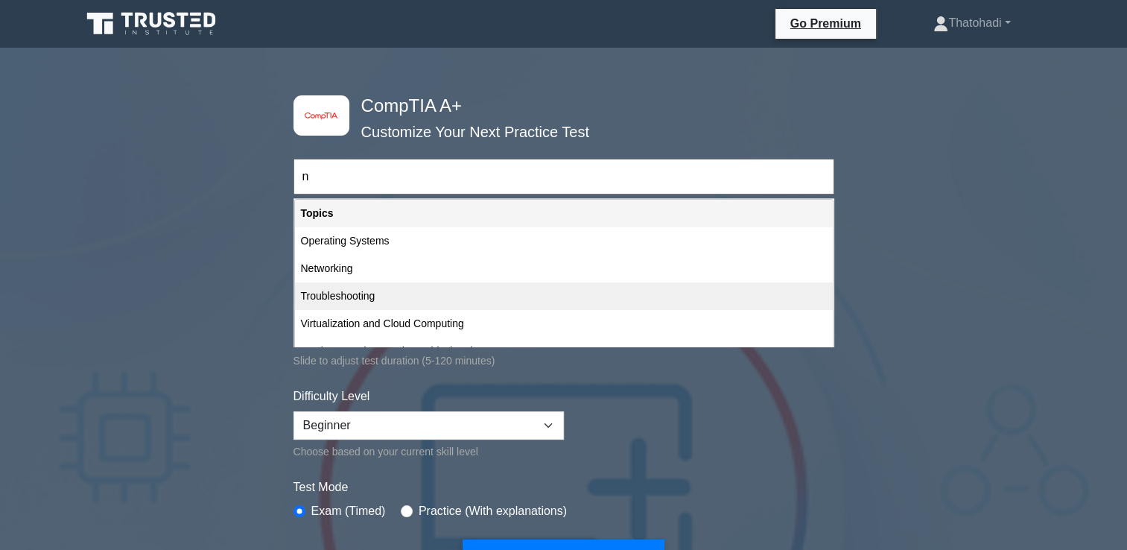
click at [349, 295] on div "Troubleshooting" at bounding box center [564, 296] width 538 height 28
type input "Troubleshooting"
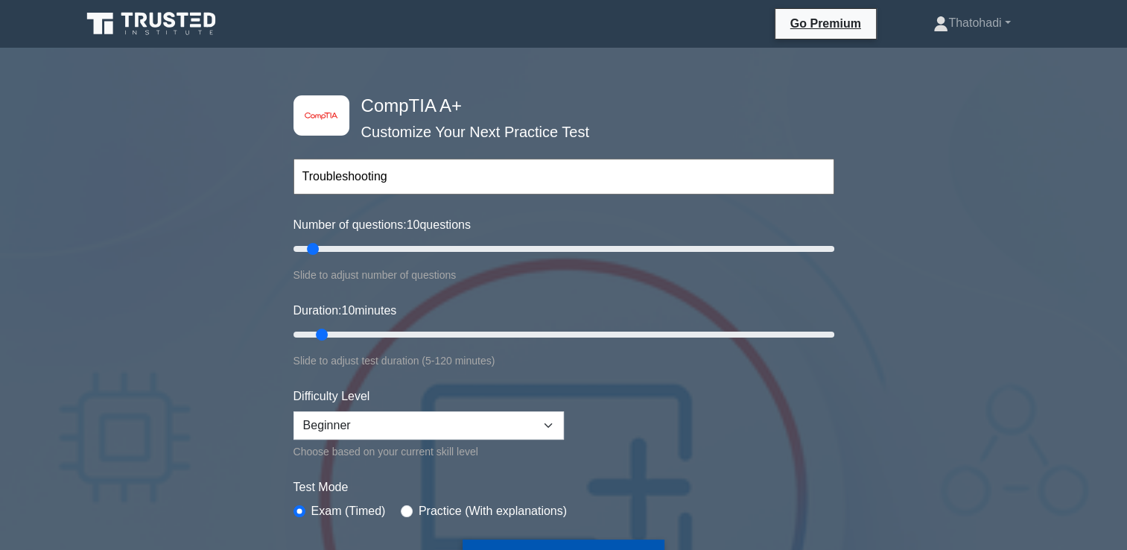
click at [583, 539] on button "Start Practice Test" at bounding box center [563, 556] width 201 height 34
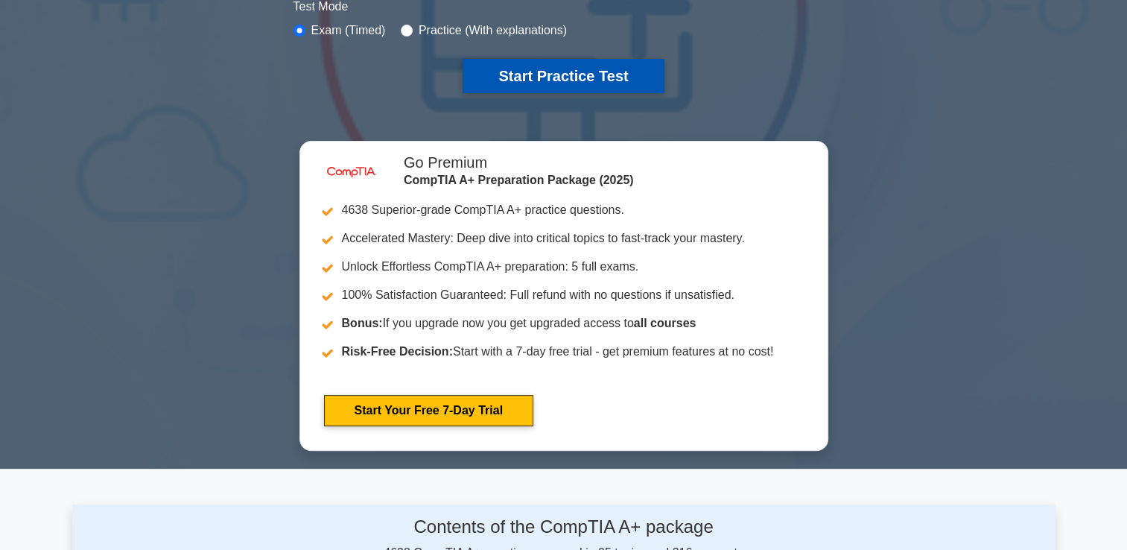
click at [555, 73] on button "Start Practice Test" at bounding box center [563, 76] width 201 height 34
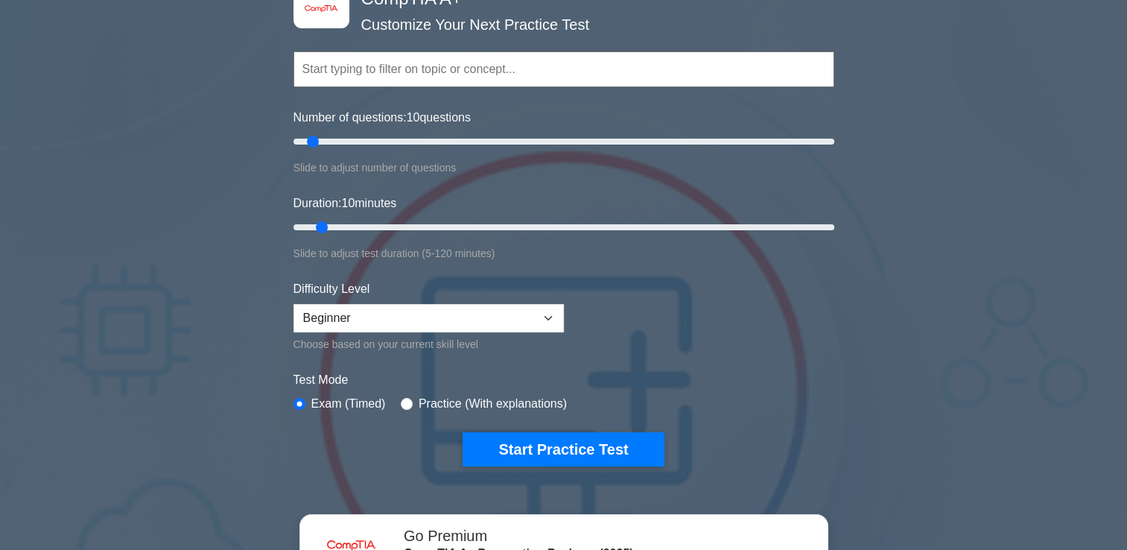
scroll to position [0, 0]
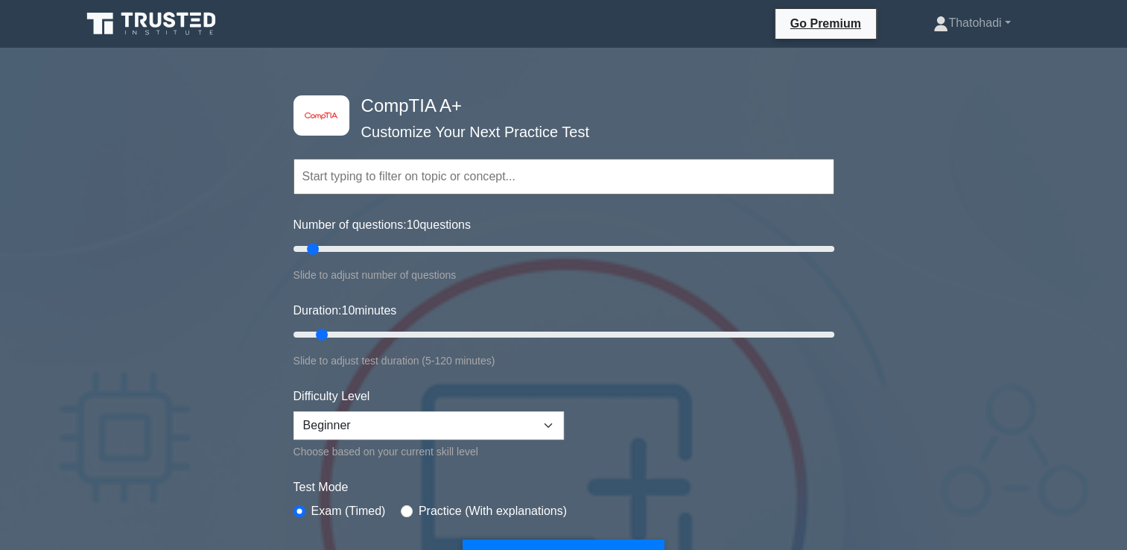
click at [507, 170] on input "text" at bounding box center [564, 177] width 541 height 36
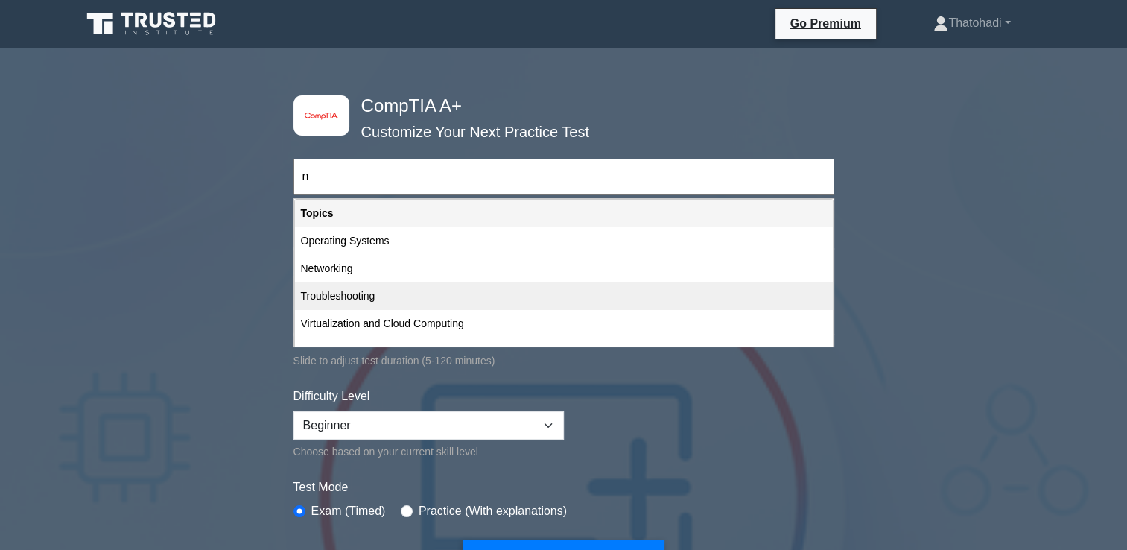
click at [355, 294] on div "Troubleshooting" at bounding box center [564, 296] width 538 height 28
type input "Troubleshooting"
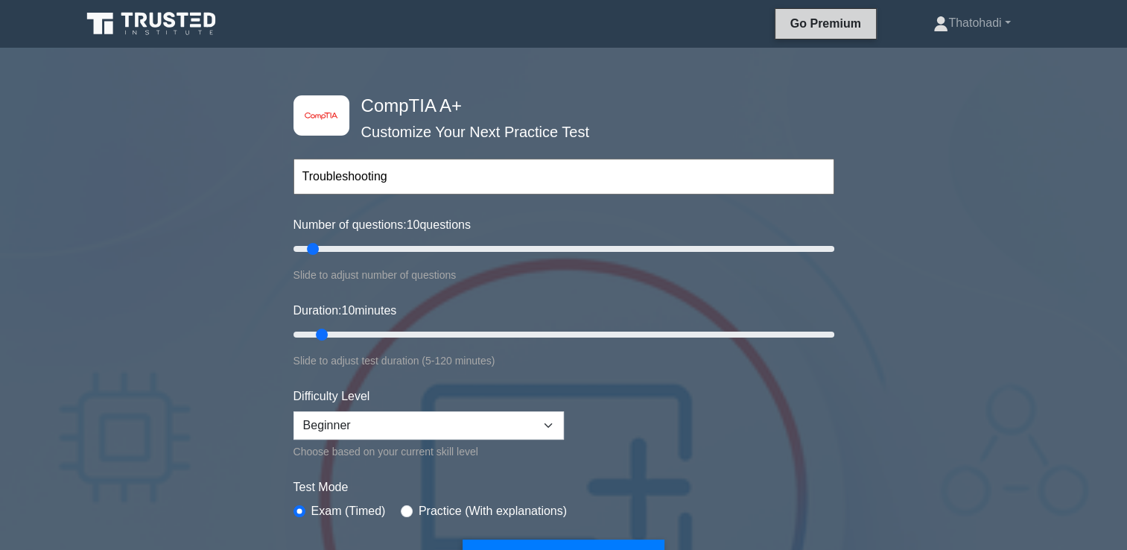
click at [841, 21] on link "Go Premium" at bounding box center [826, 23] width 89 height 19
click at [352, 175] on input "text" at bounding box center [564, 177] width 541 height 36
click at [337, 167] on input "text" at bounding box center [564, 177] width 541 height 36
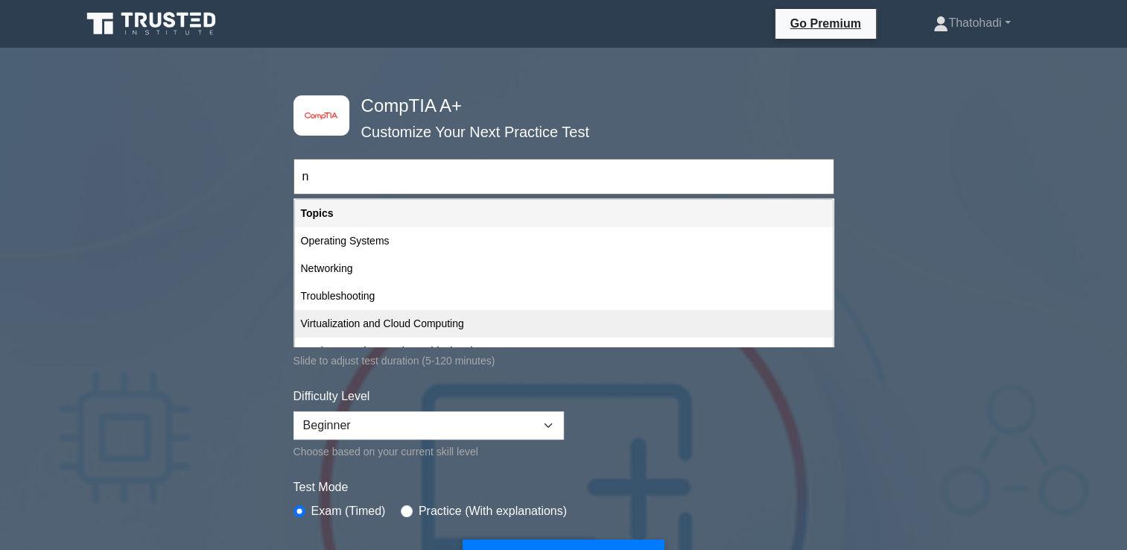
click at [349, 323] on div "Virtualization and Cloud Computing" at bounding box center [564, 324] width 538 height 28
type input "Virtualization and Cloud Computing"
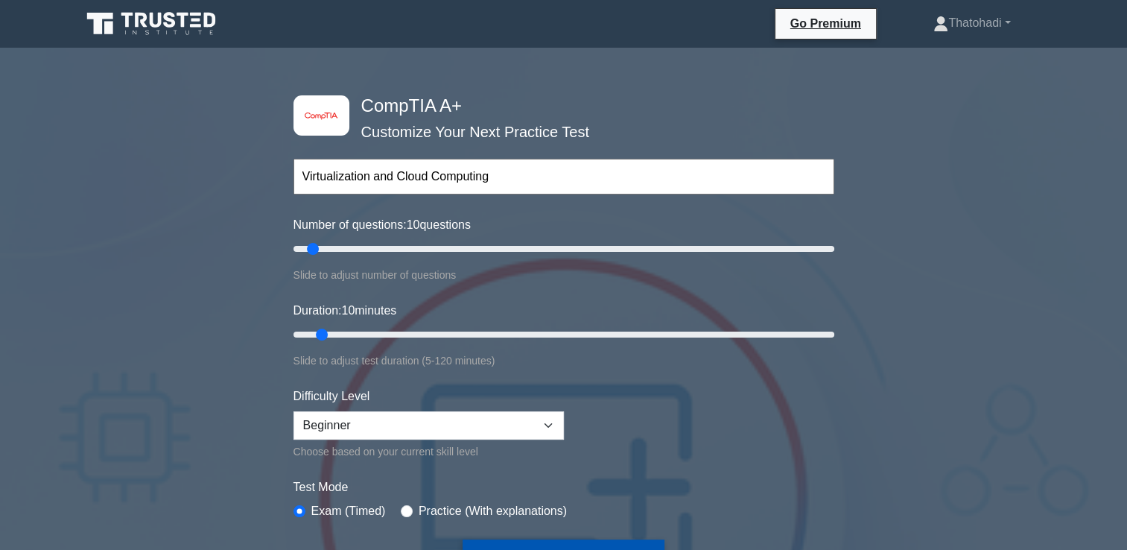
click at [523, 539] on button "Start Practice Test" at bounding box center [563, 556] width 201 height 34
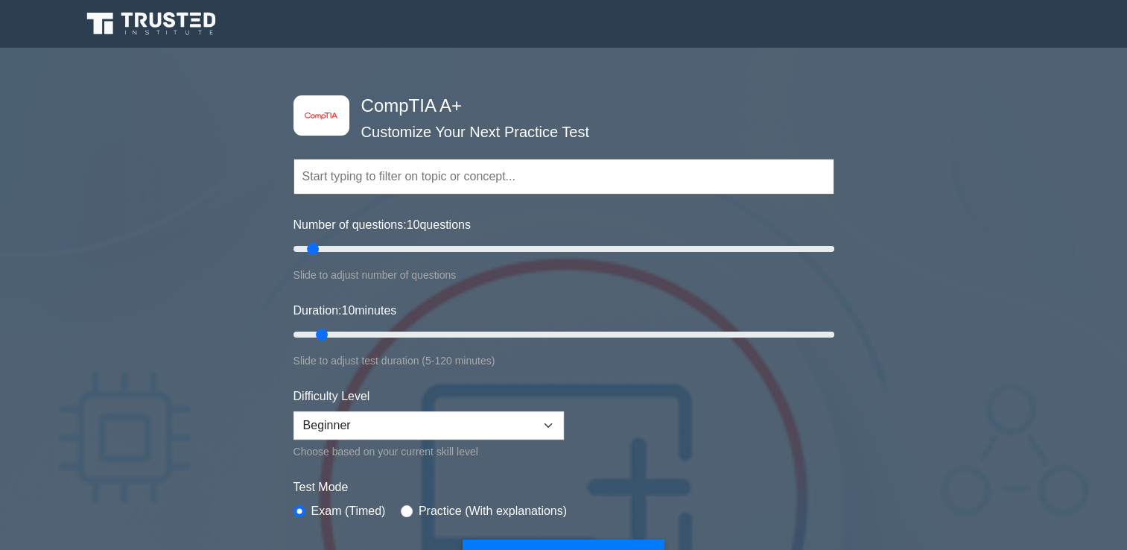
click at [419, 166] on input "text" at bounding box center [564, 177] width 541 height 36
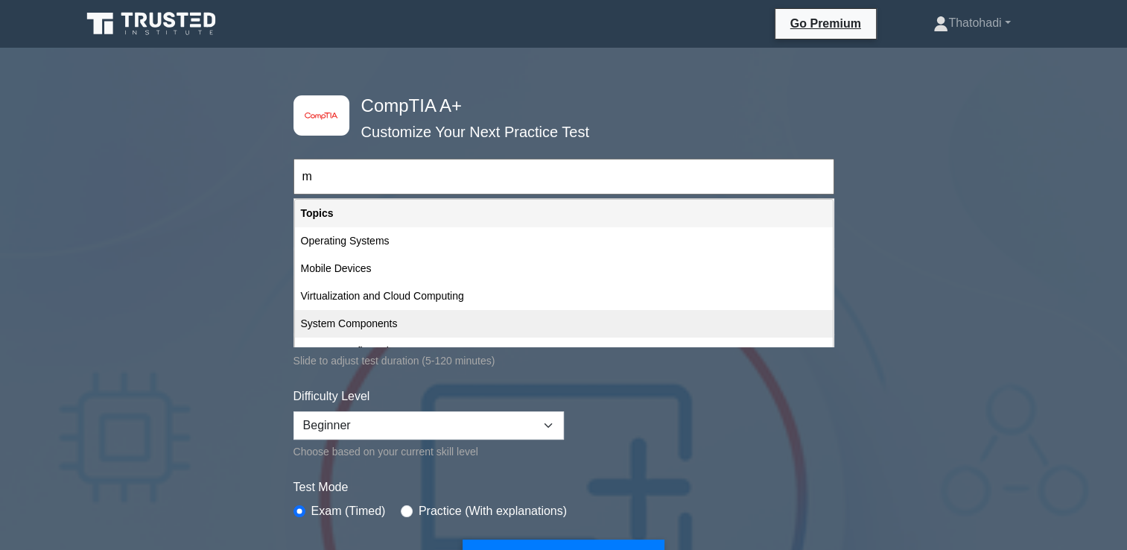
click at [419, 323] on div "System Components" at bounding box center [564, 324] width 538 height 28
type input "System Components"
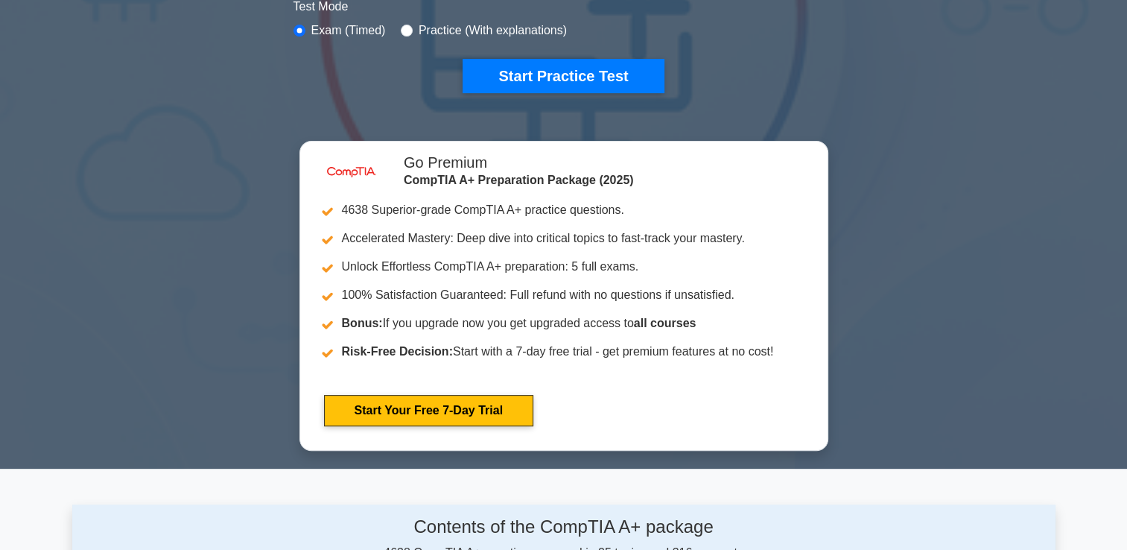
scroll to position [962, 0]
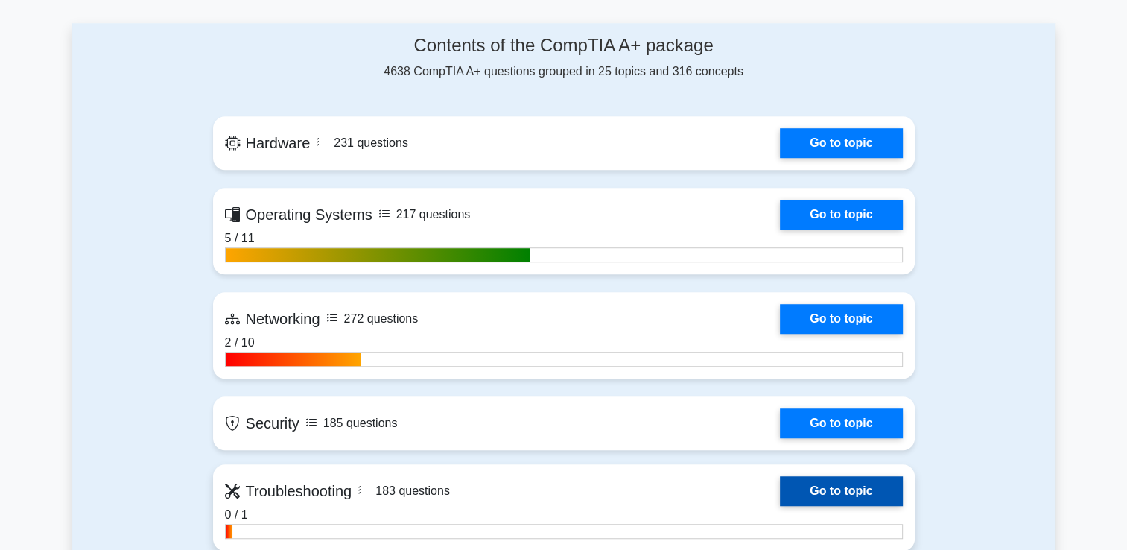
click at [849, 484] on link "Go to topic" at bounding box center [841, 491] width 122 height 30
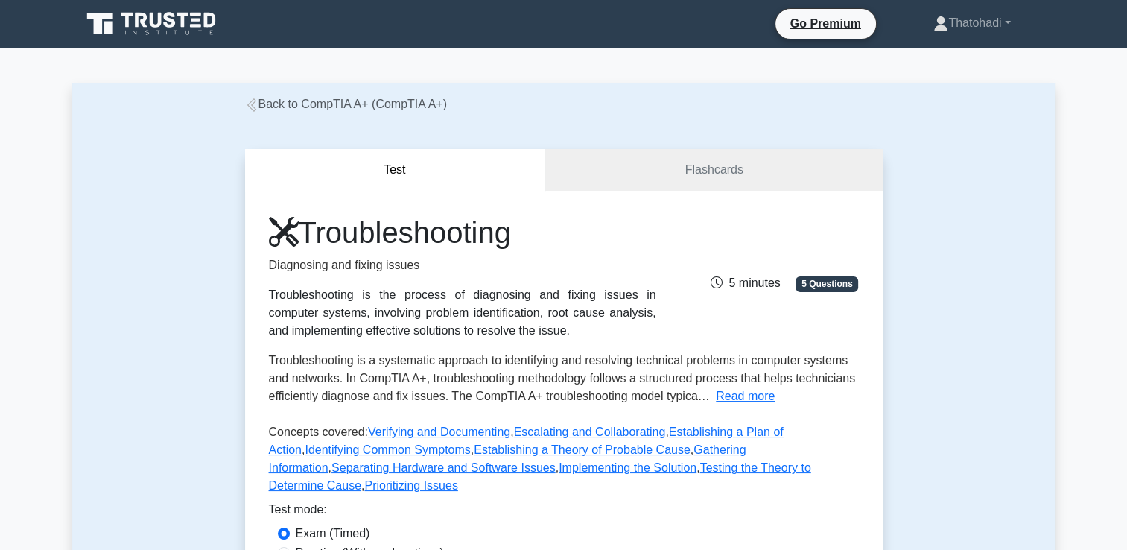
scroll to position [481, 0]
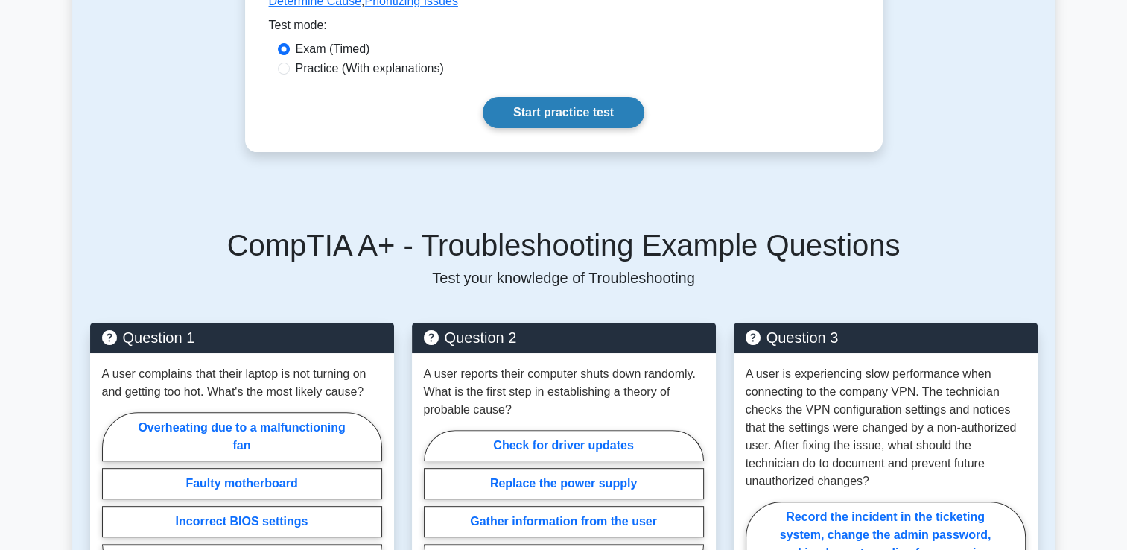
click at [566, 97] on link "Start practice test" at bounding box center [564, 112] width 162 height 31
